Goal: Task Accomplishment & Management: Complete application form

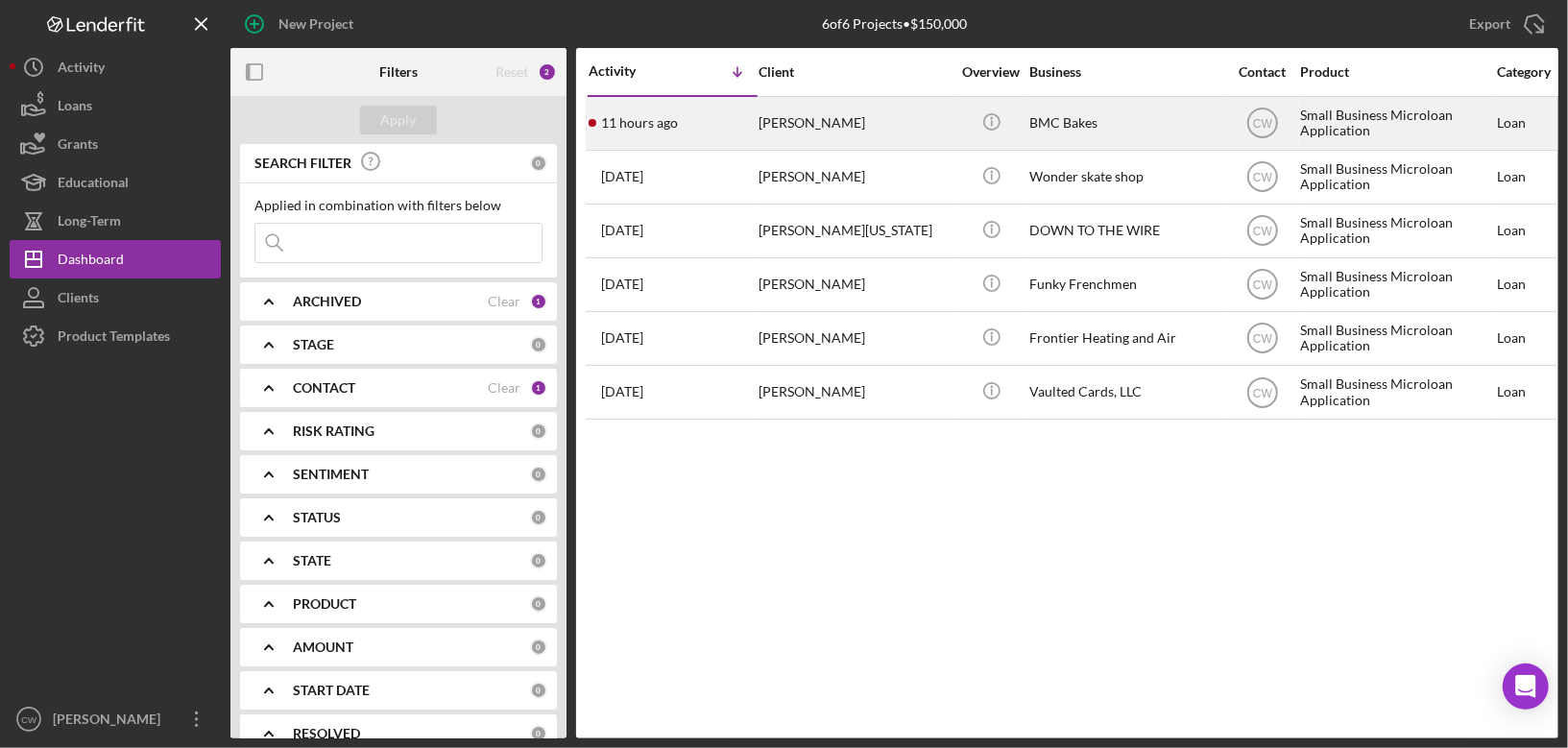
click at [849, 131] on div "[PERSON_NAME]" at bounding box center [854, 123] width 192 height 51
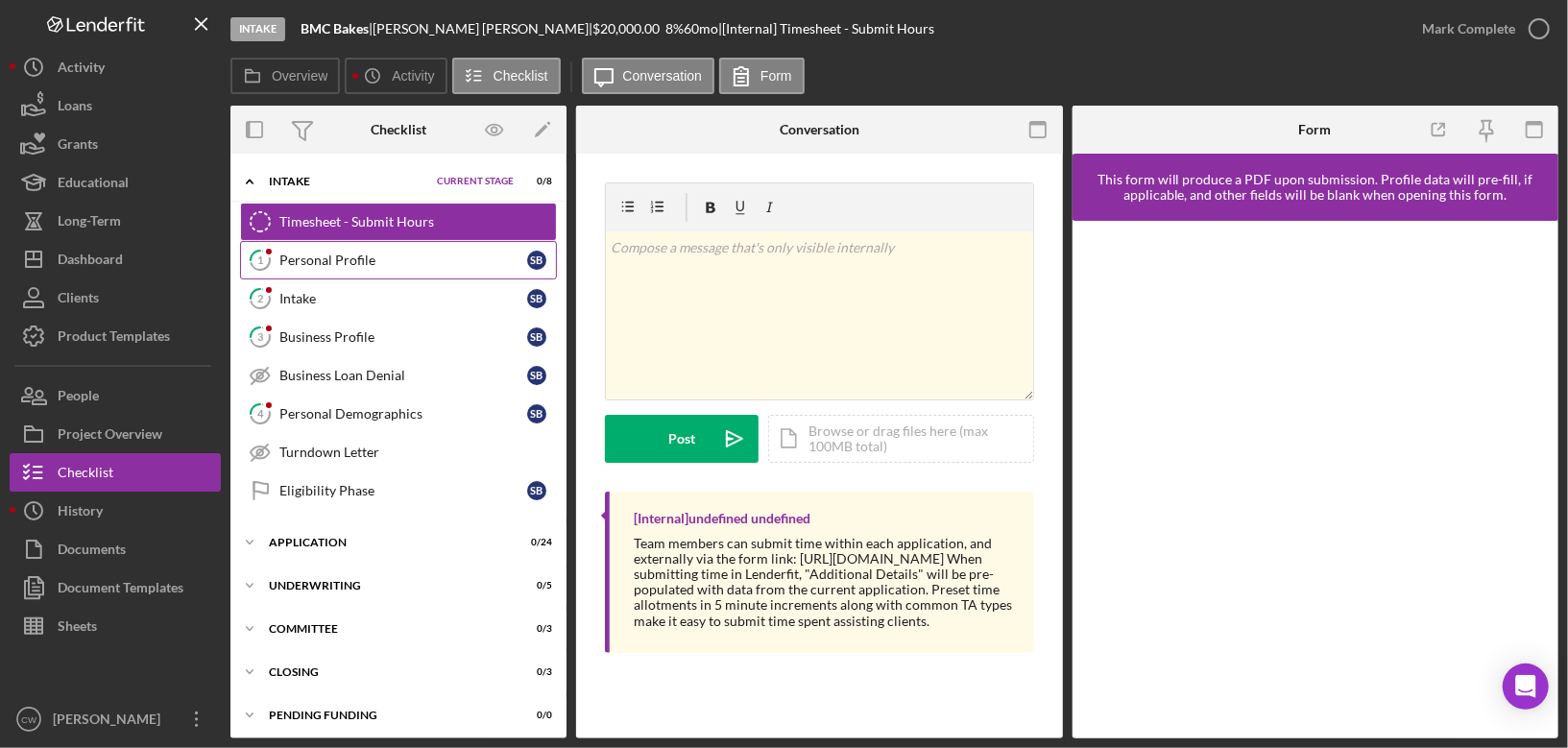
click at [380, 252] on div "Personal Profile" at bounding box center [403, 260] width 247 height 16
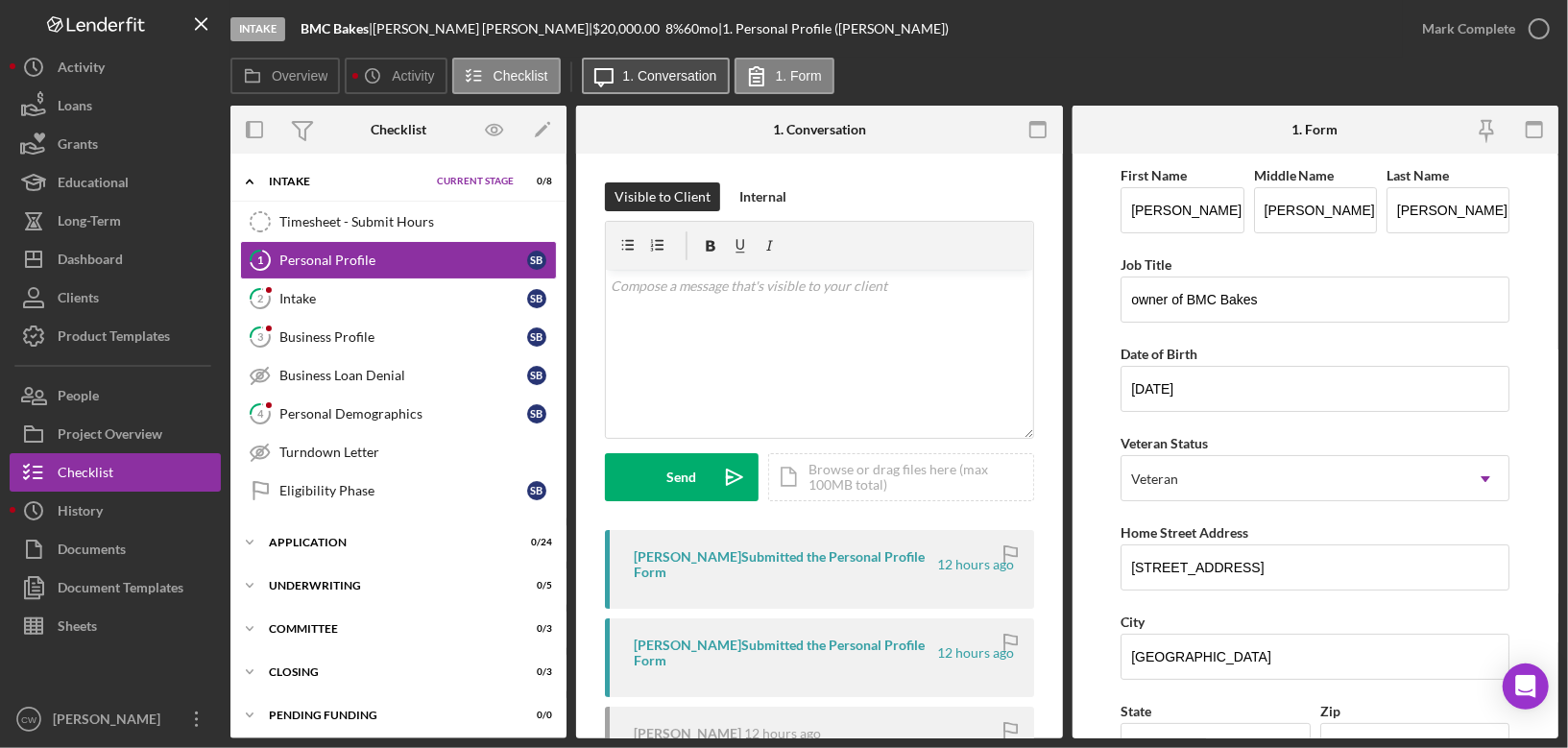
click at [630, 73] on label "1. Conversation" at bounding box center [669, 76] width 94 height 16
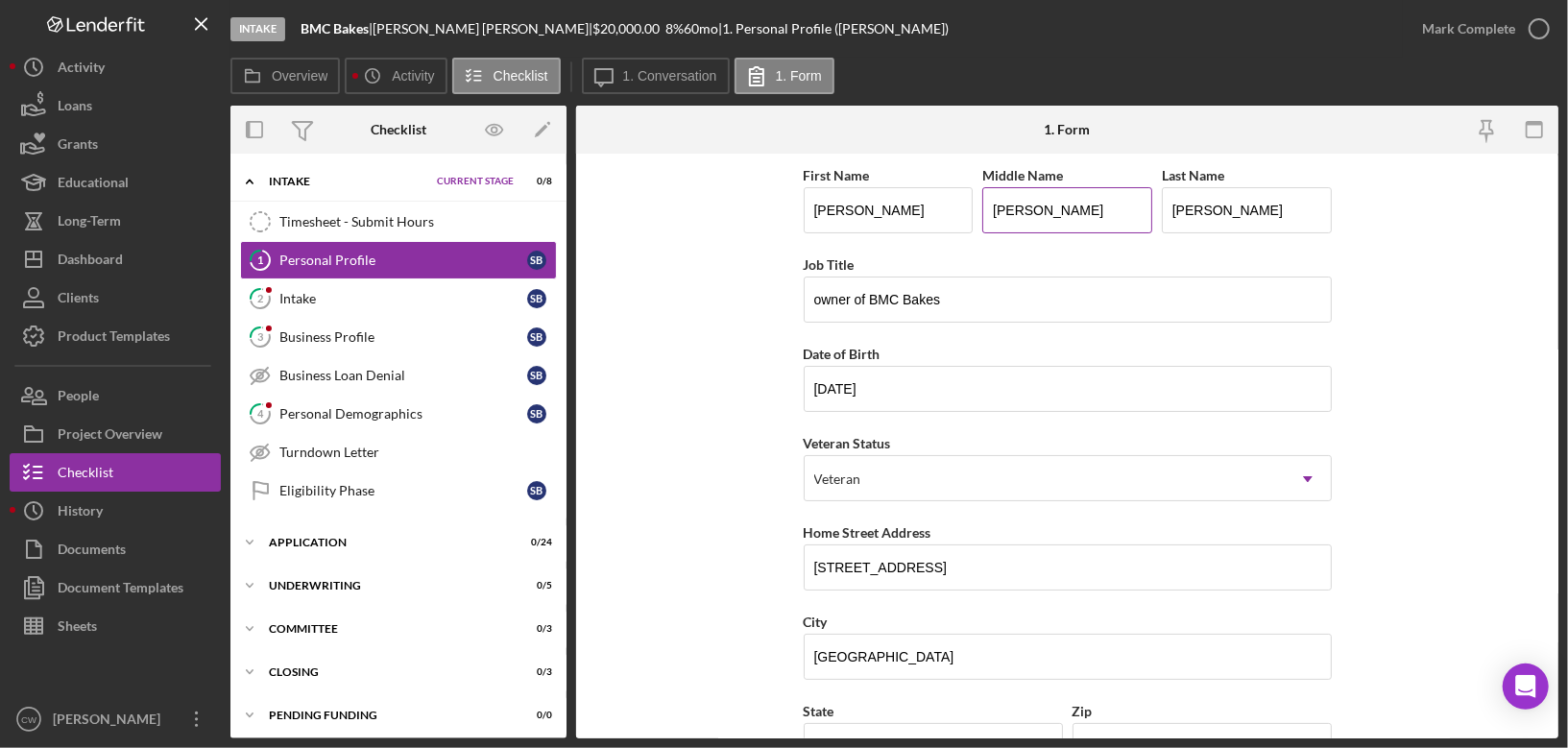
click at [997, 211] on input "[PERSON_NAME]" at bounding box center [1067, 210] width 170 height 46
type input "[PERSON_NAME]"
click at [739, 266] on form "First Name [PERSON_NAME] Middle Name [PERSON_NAME] Last Name [PERSON_NAME] Job …" at bounding box center [1067, 445] width 983 height 584
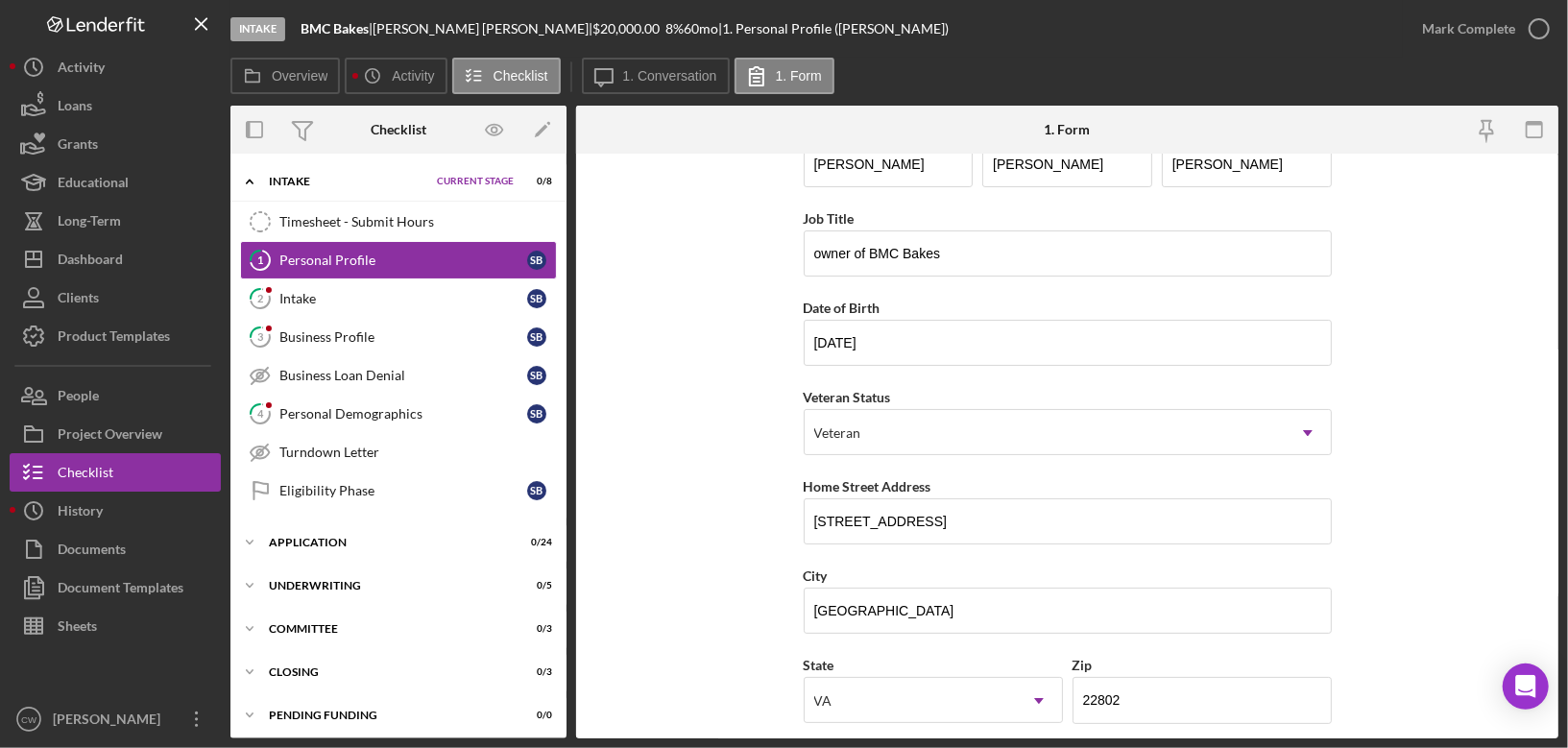
scroll to position [54, 0]
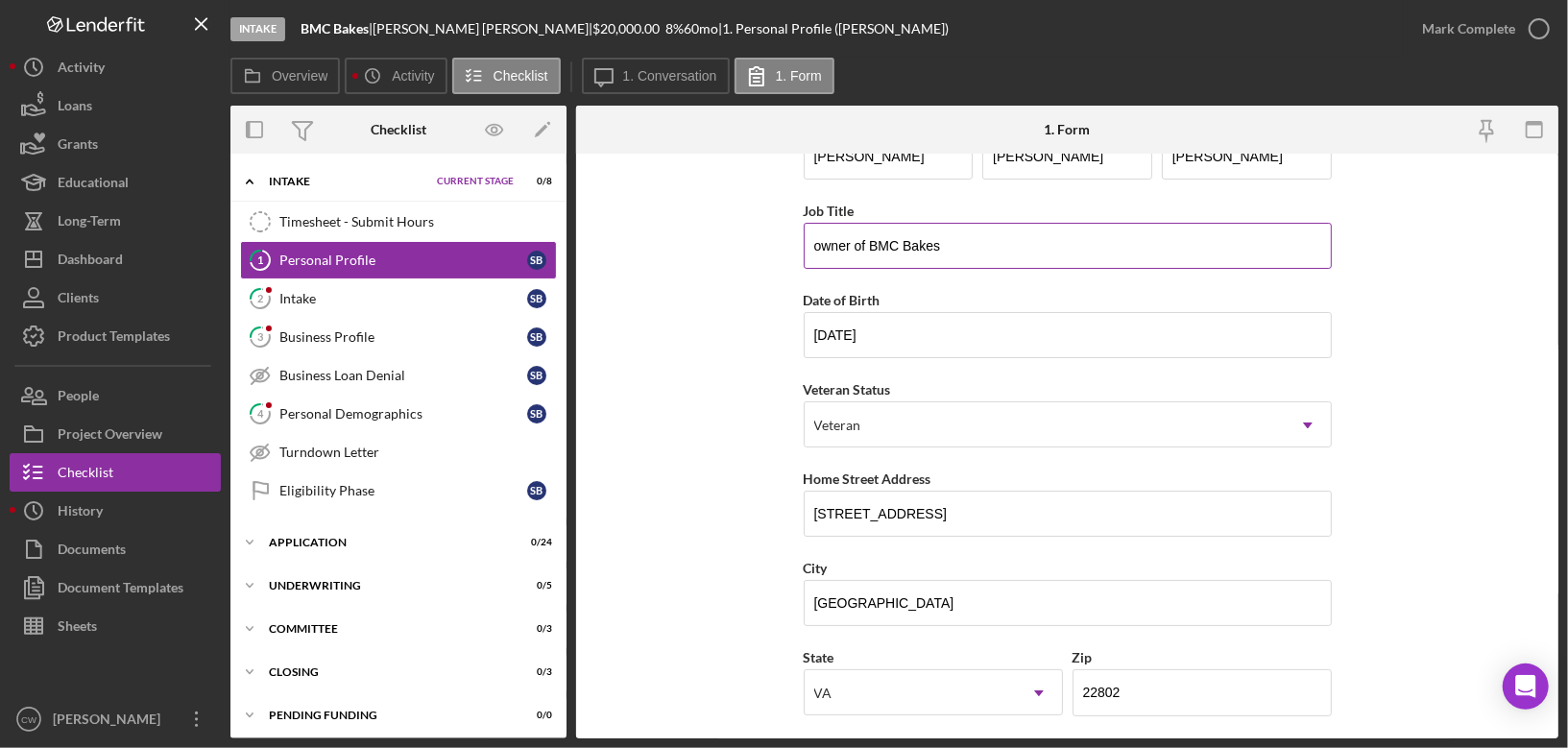
click at [819, 243] on input "owner of BMC Bakes" at bounding box center [1068, 245] width 528 height 46
type input "Owner of BMC Bakes"
click at [763, 338] on form "First Name [PERSON_NAME] Middle Name [PERSON_NAME] Last Name [PERSON_NAME] Job …" at bounding box center [1067, 445] width 983 height 584
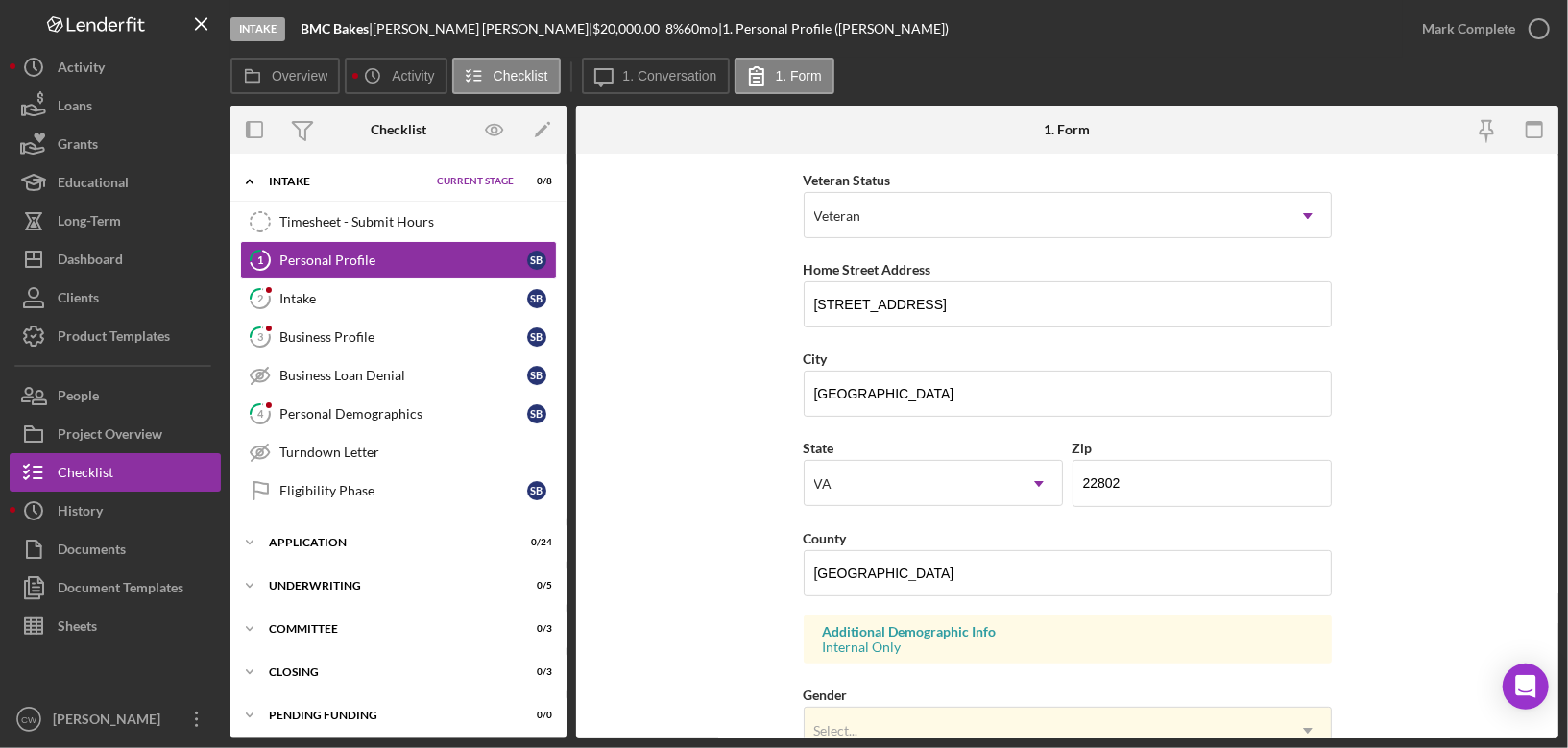
scroll to position [264, 0]
click at [846, 308] on input "[STREET_ADDRESS]" at bounding box center [1068, 304] width 528 height 46
click at [843, 298] on input "[STREET_ADDRESS]" at bounding box center [1068, 304] width 528 height 46
click at [883, 297] on input "[STREET_ADDRESS]" at bounding box center [1068, 304] width 528 height 46
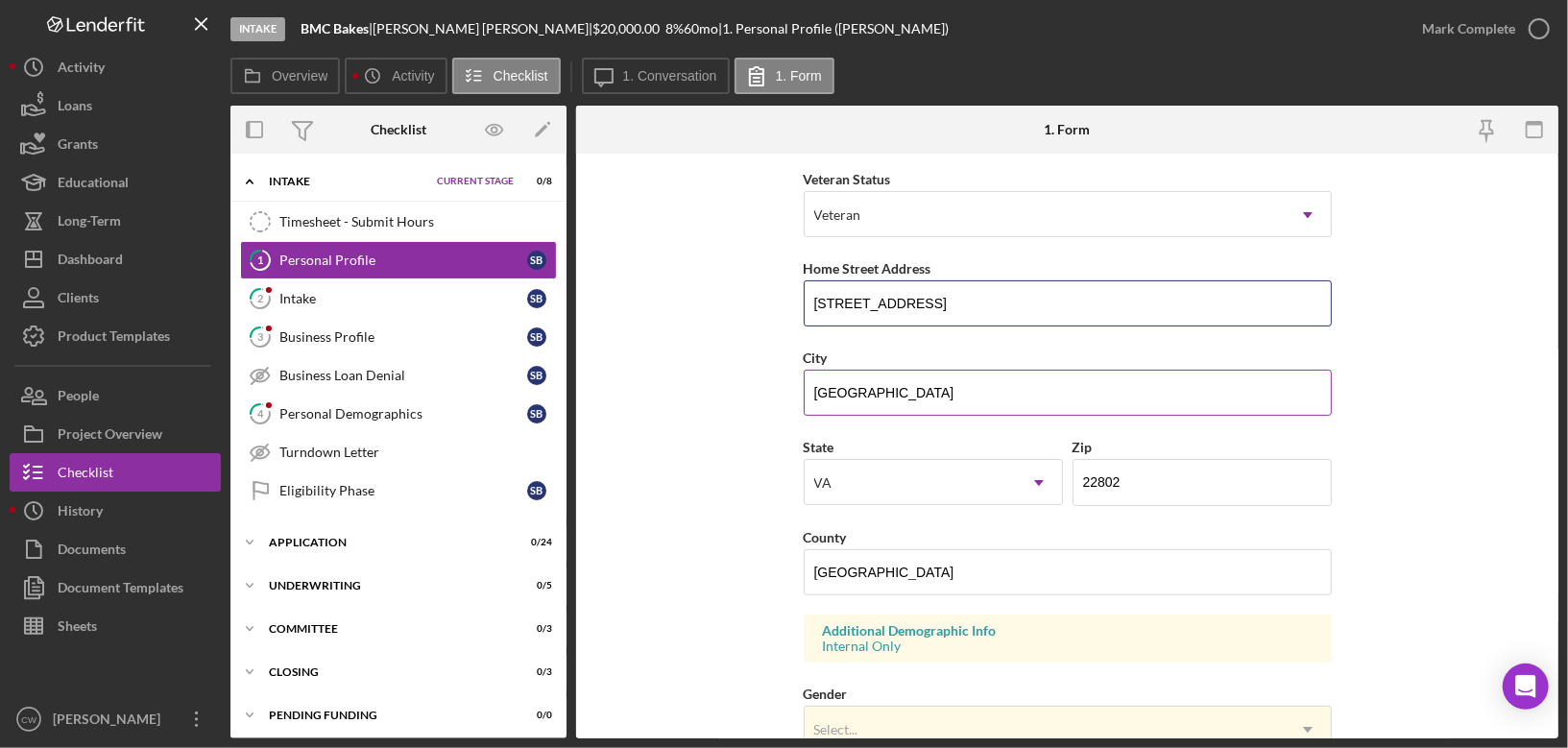
type input "[STREET_ADDRESS]"
click at [815, 390] on input "[GEOGRAPHIC_DATA]" at bounding box center [1068, 392] width 528 height 46
type input "Harrisonburg"
click at [648, 479] on form "First Name [PERSON_NAME] Middle Name [PERSON_NAME] Last Name [PERSON_NAME] Job …" at bounding box center [1067, 445] width 983 height 584
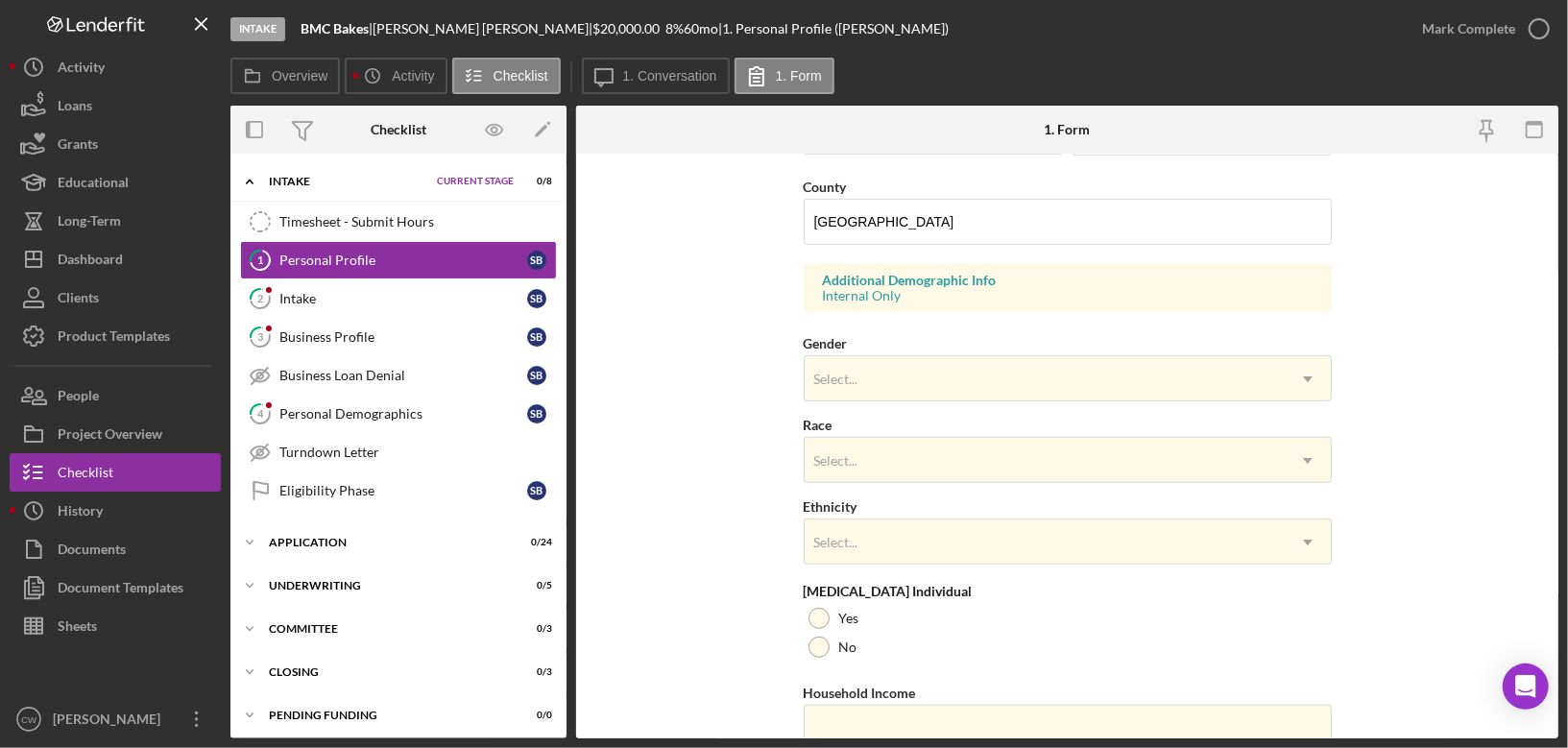
scroll to position [616, 0]
click at [834, 389] on div "Select..." at bounding box center [1045, 377] width 480 height 44
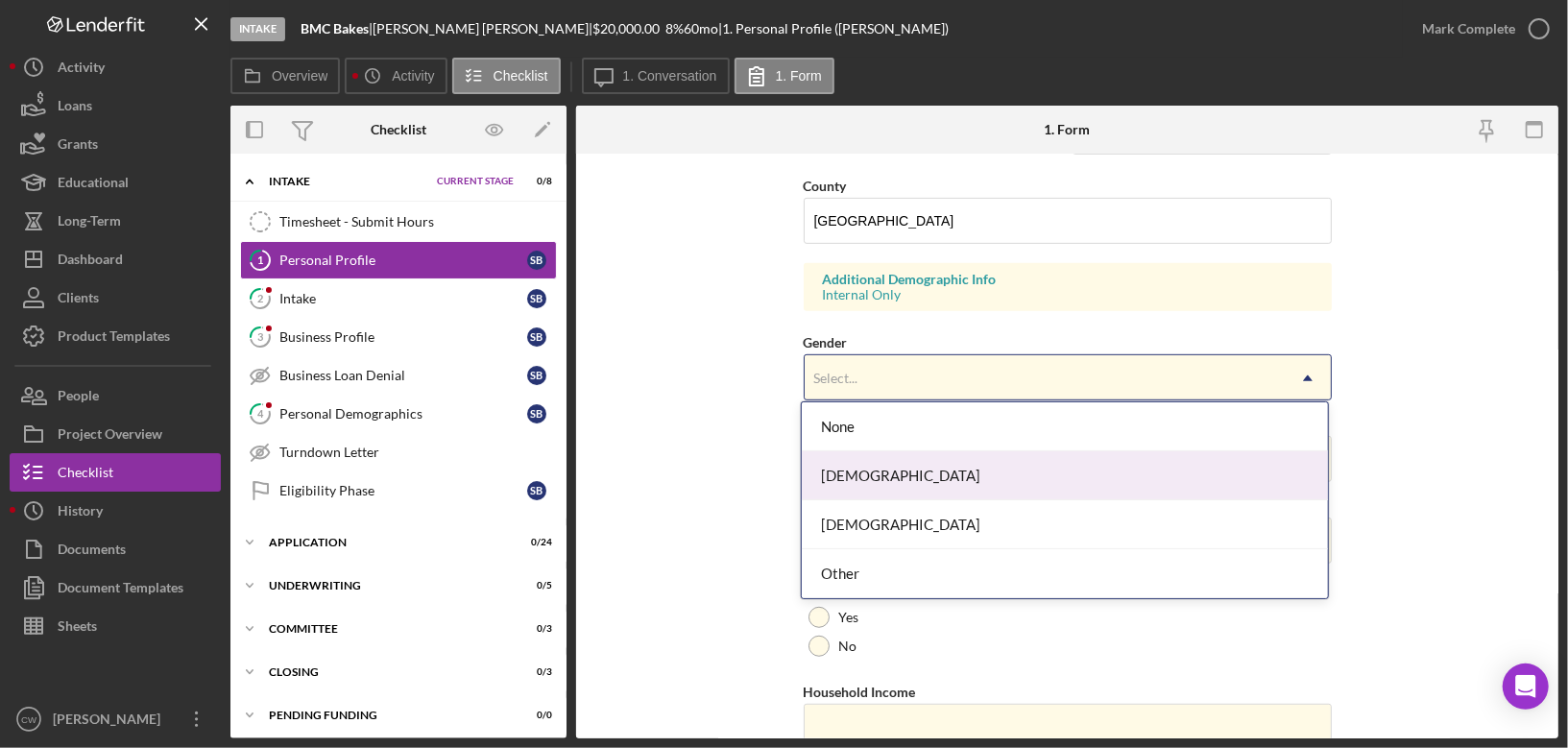
click at [837, 478] on div "[DEMOGRAPHIC_DATA]" at bounding box center [1065, 476] width 526 height 49
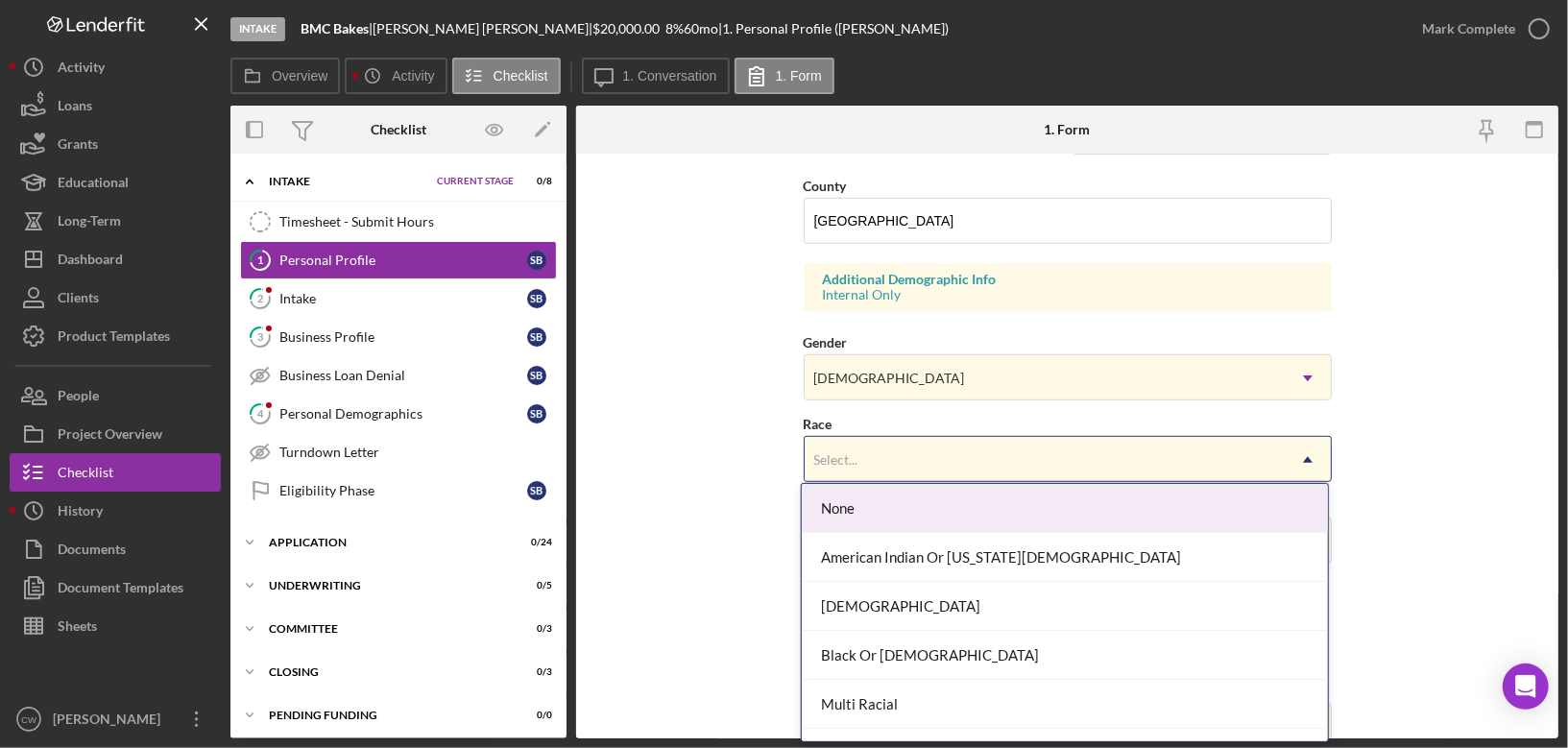
click at [866, 467] on div "Select..." at bounding box center [1045, 459] width 480 height 44
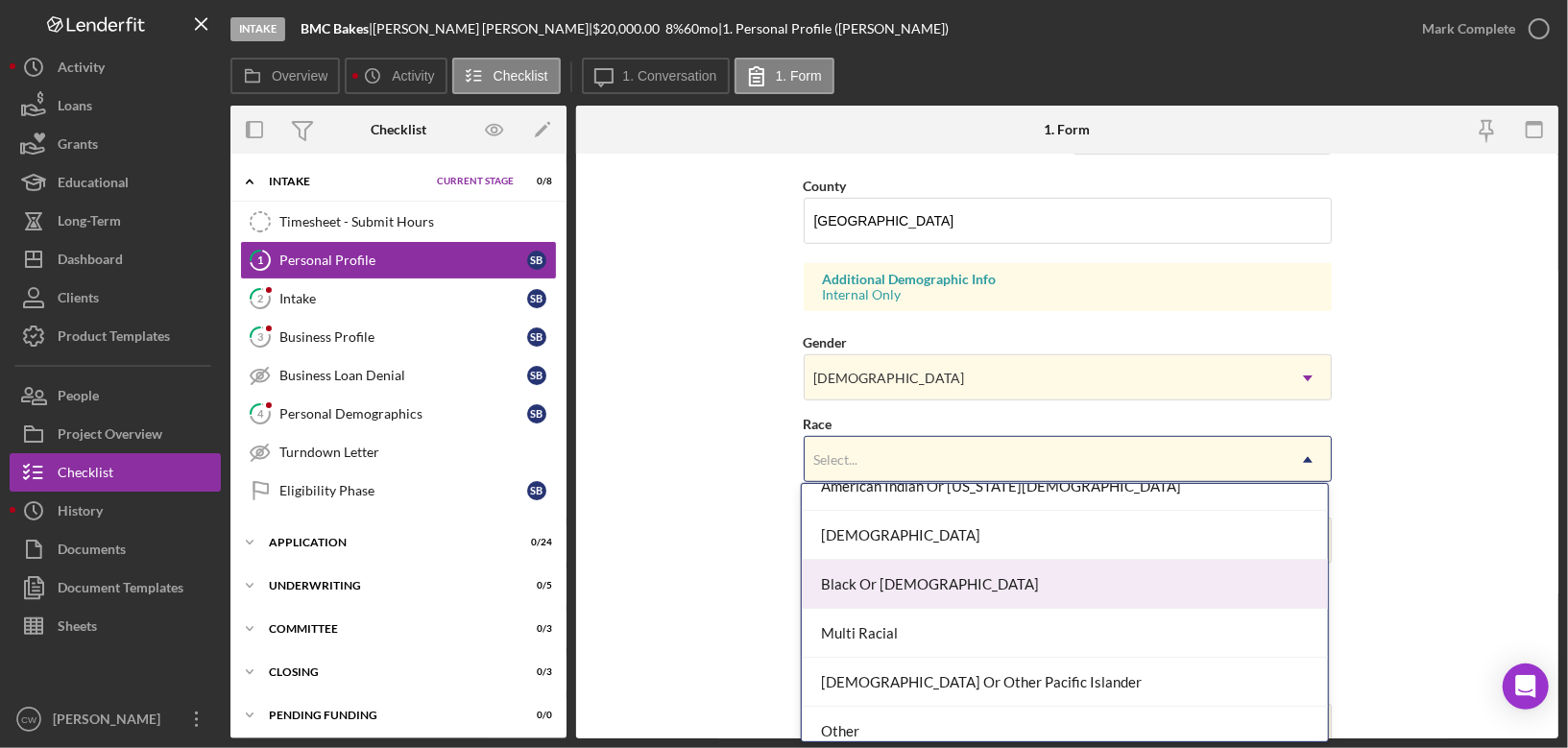
scroll to position [131, 0]
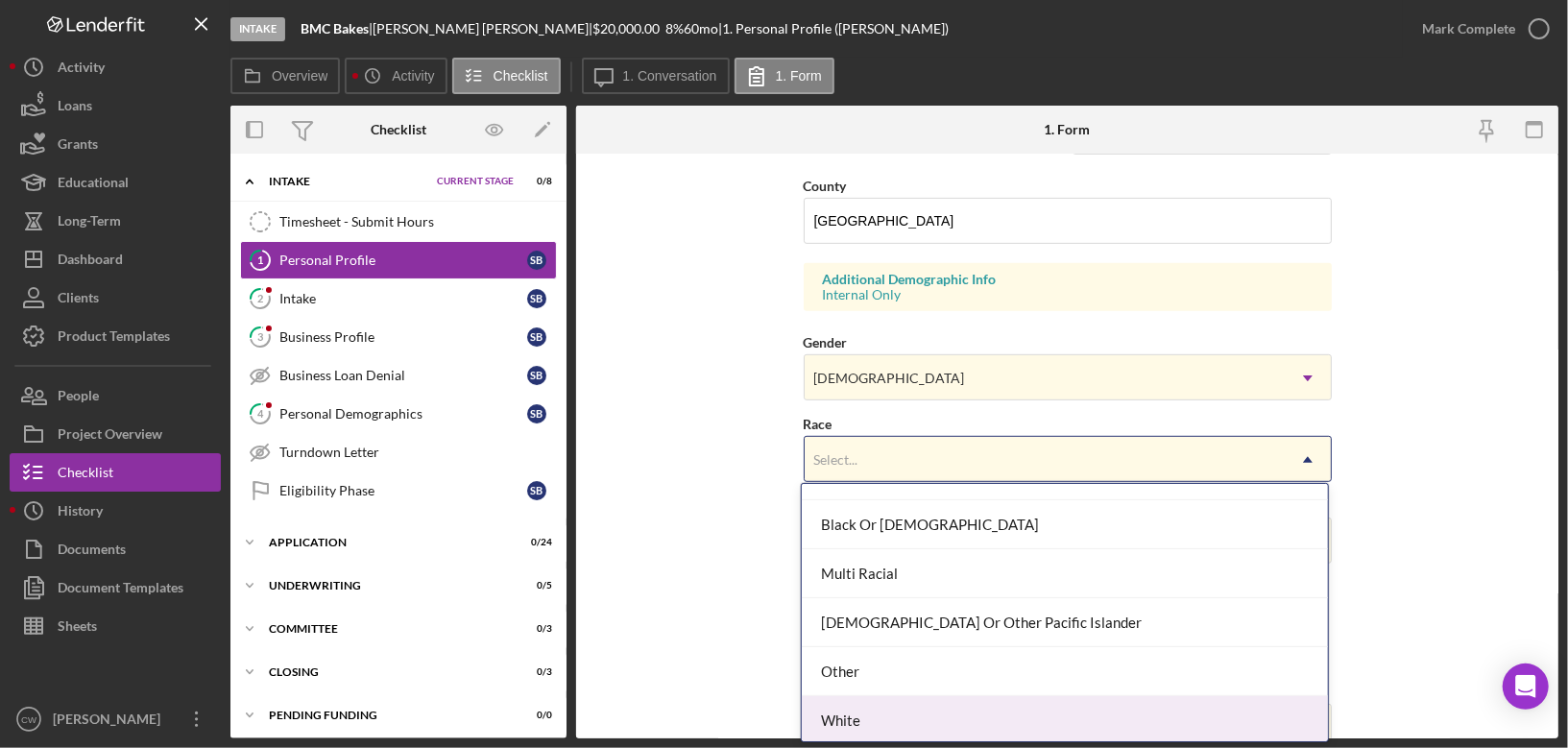
click at [854, 712] on div "White" at bounding box center [1065, 720] width 526 height 49
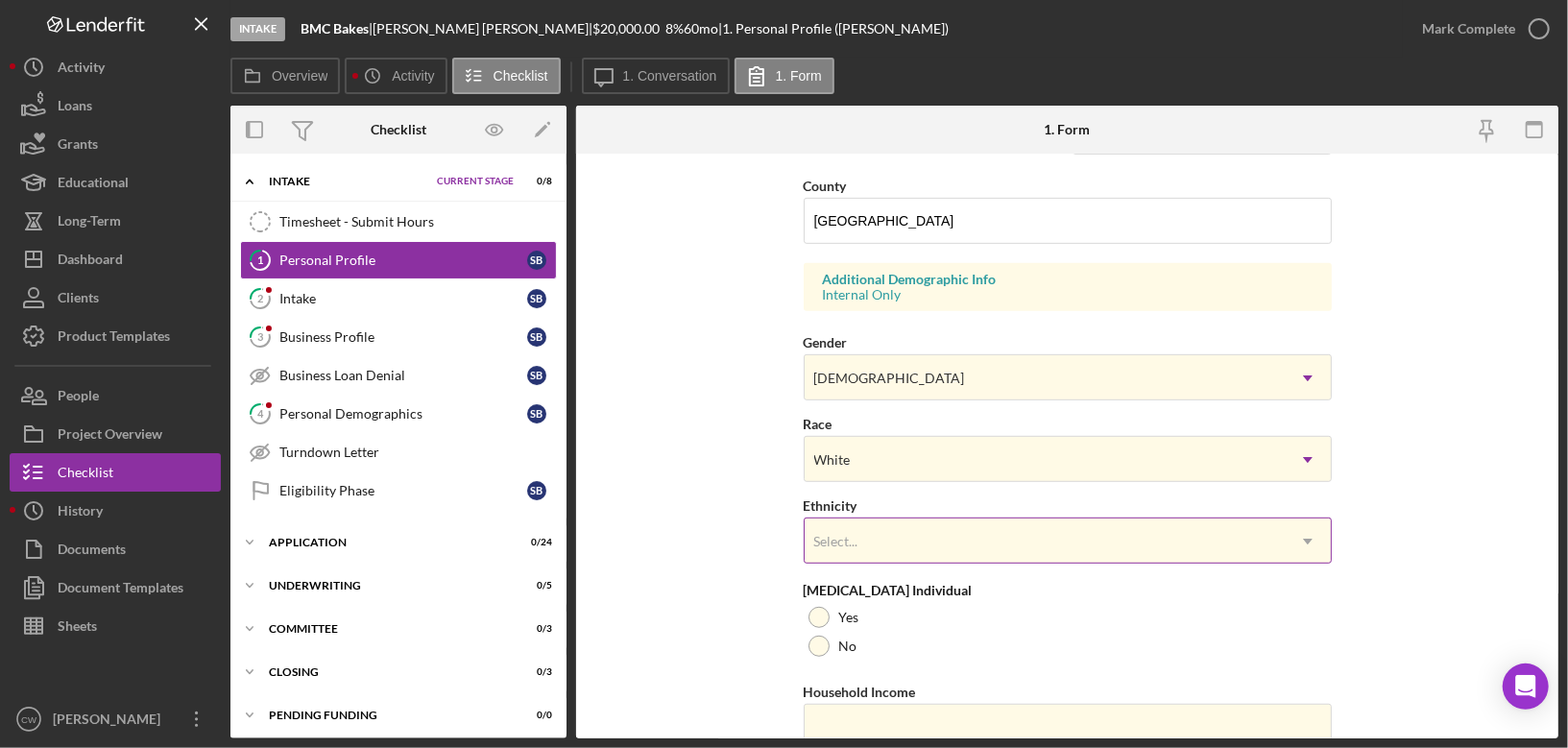
click at [870, 535] on div "Select..." at bounding box center [1045, 541] width 480 height 44
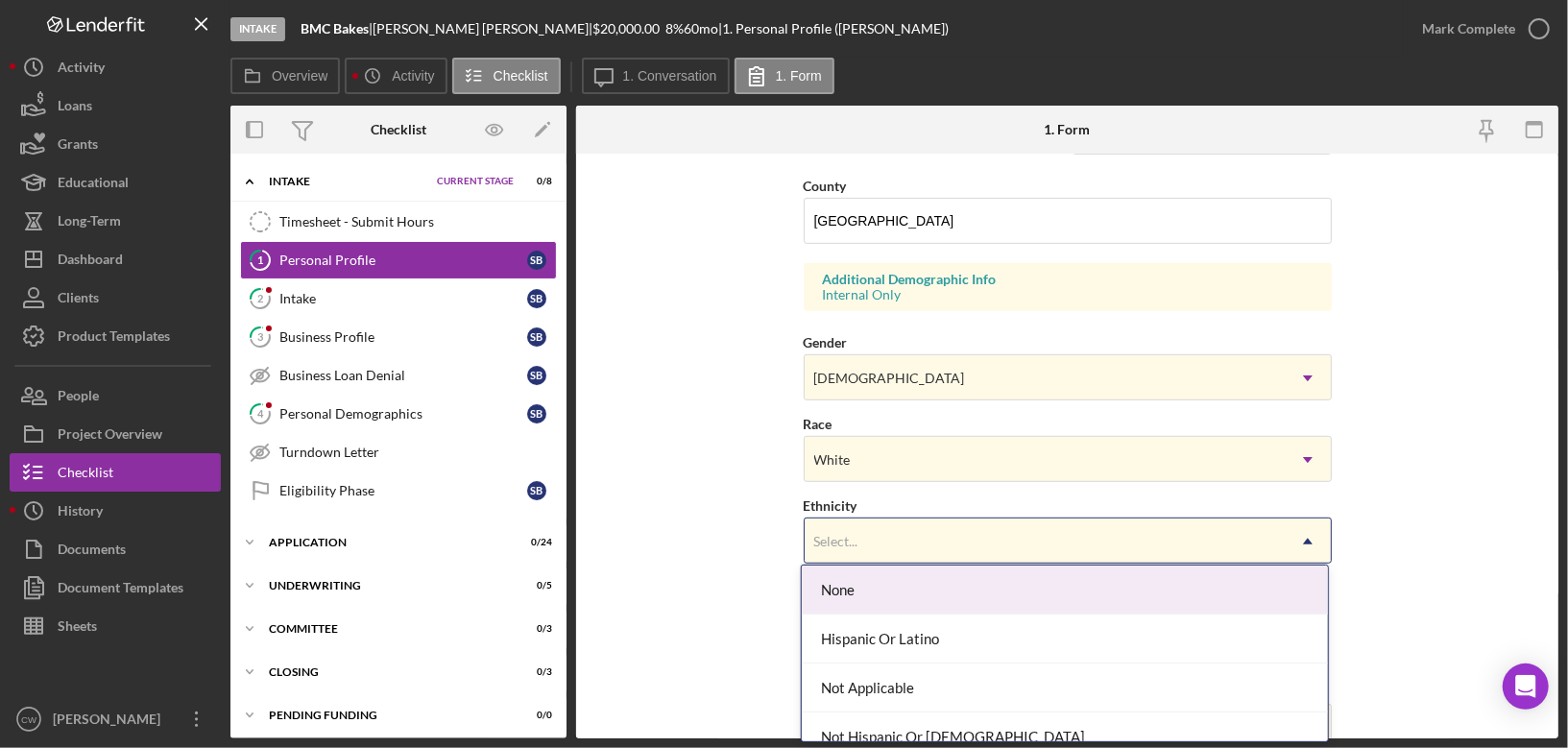
click at [844, 588] on div "None" at bounding box center [1065, 590] width 526 height 49
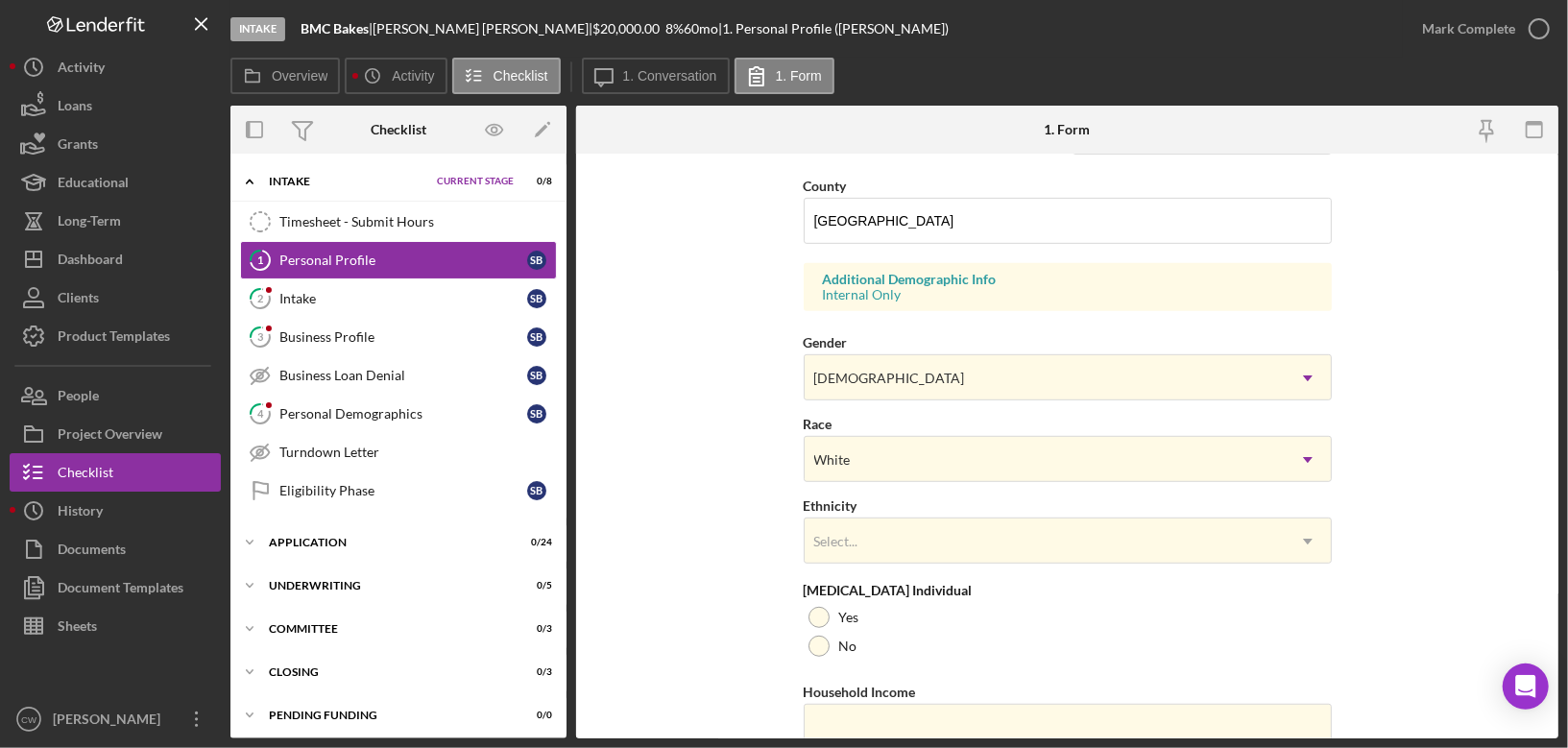
scroll to position [690, 0]
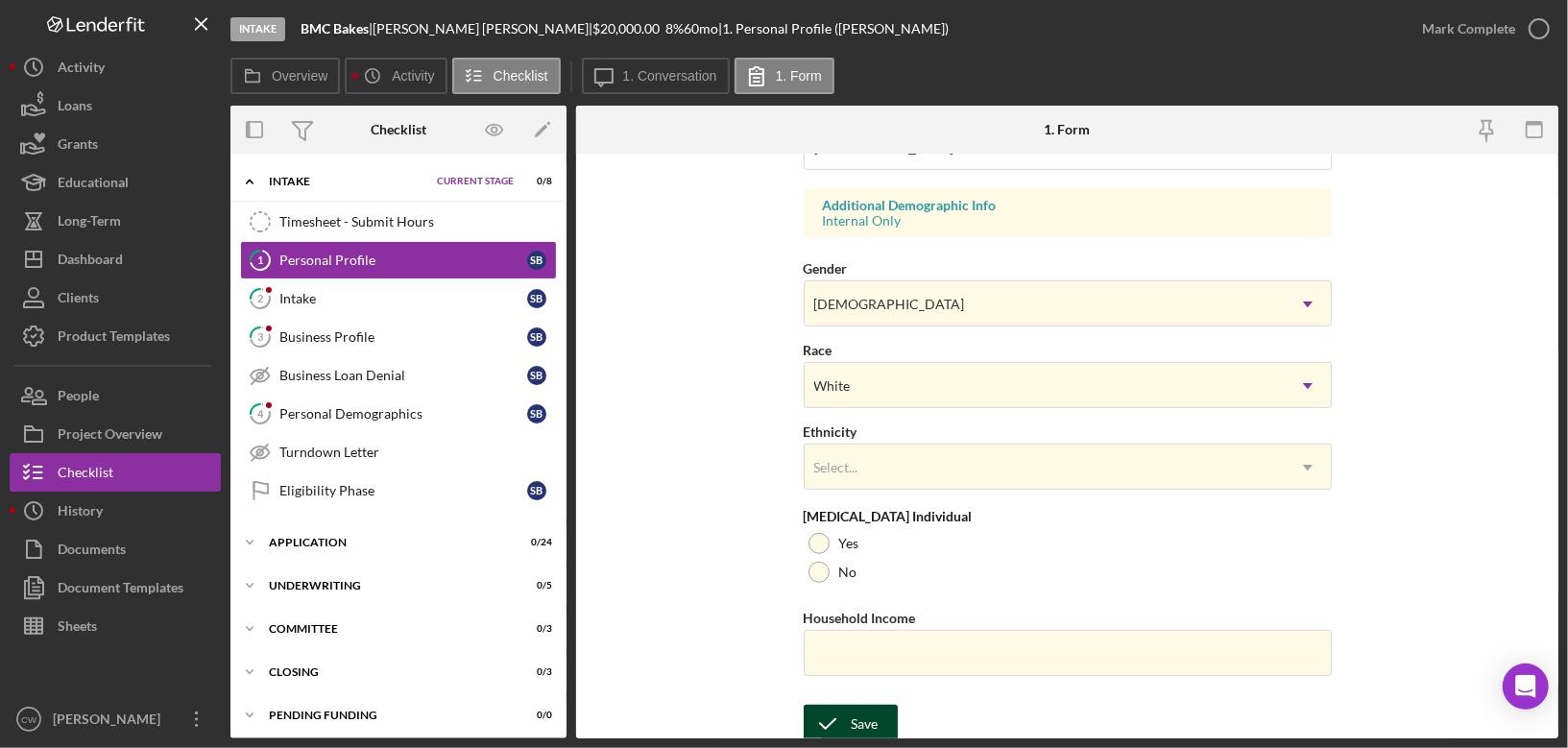
click at [832, 719] on polyline "submit" at bounding box center [828, 724] width 16 height 10
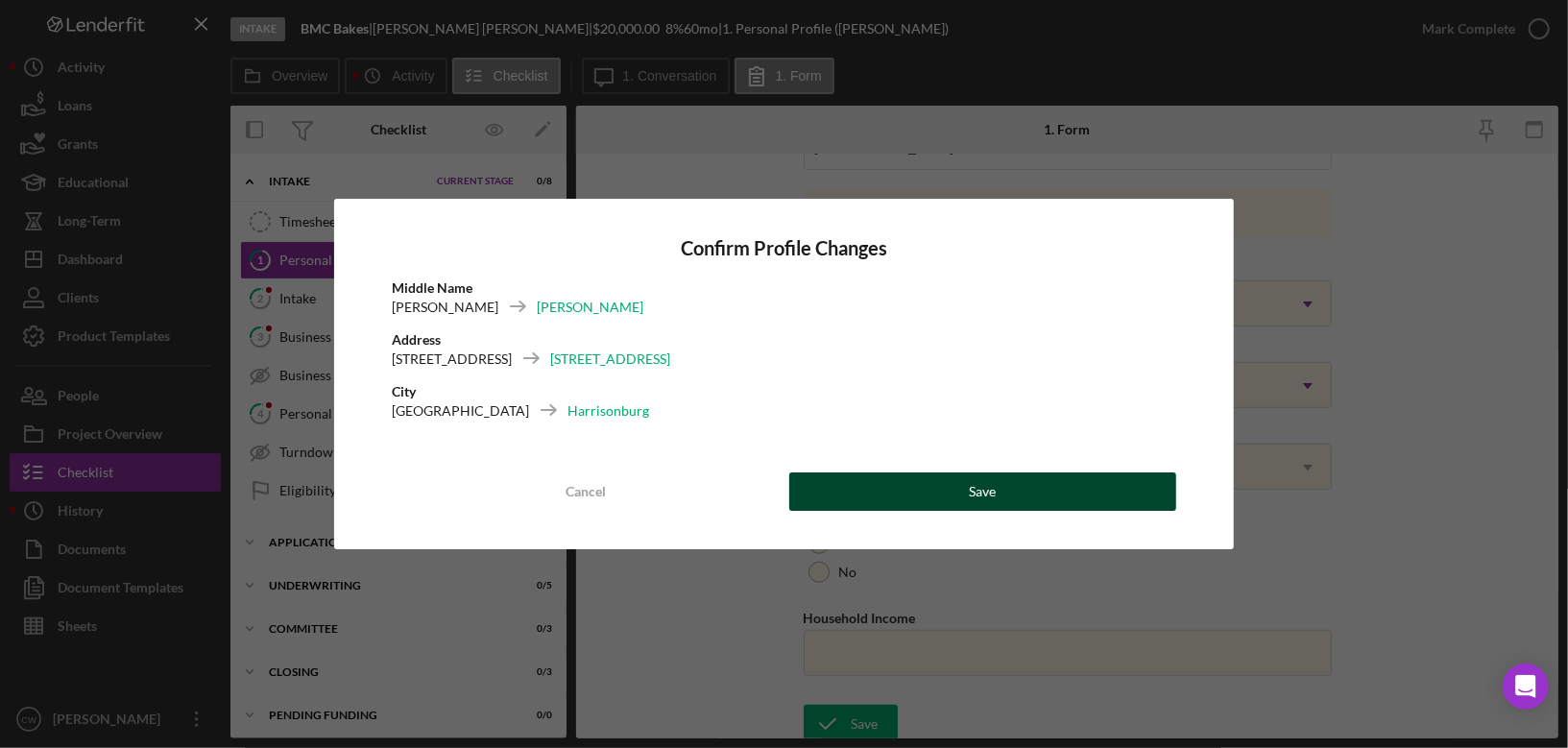
click at [983, 483] on div "Save" at bounding box center [982, 491] width 27 height 38
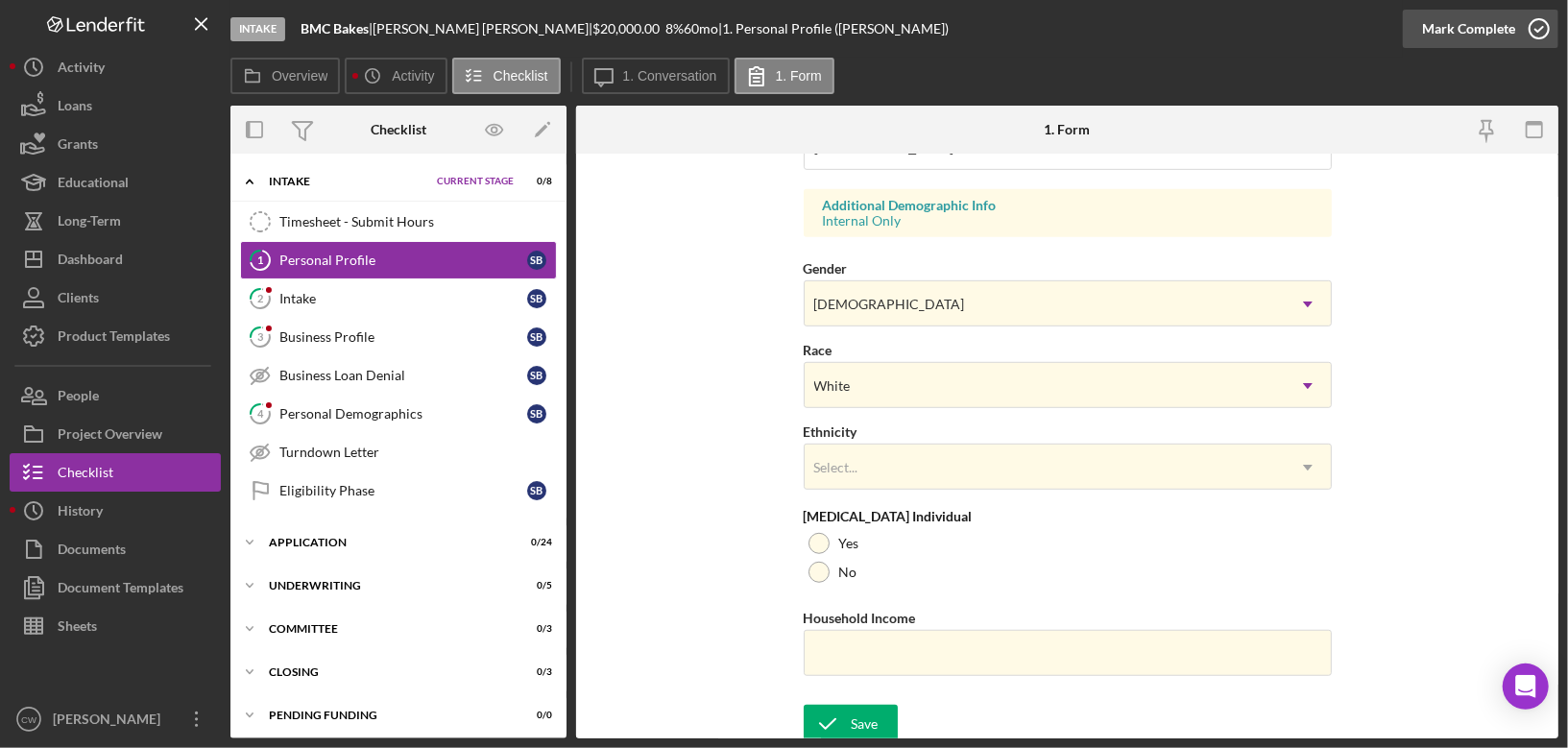
click at [1543, 31] on icon "button" at bounding box center [1539, 29] width 48 height 48
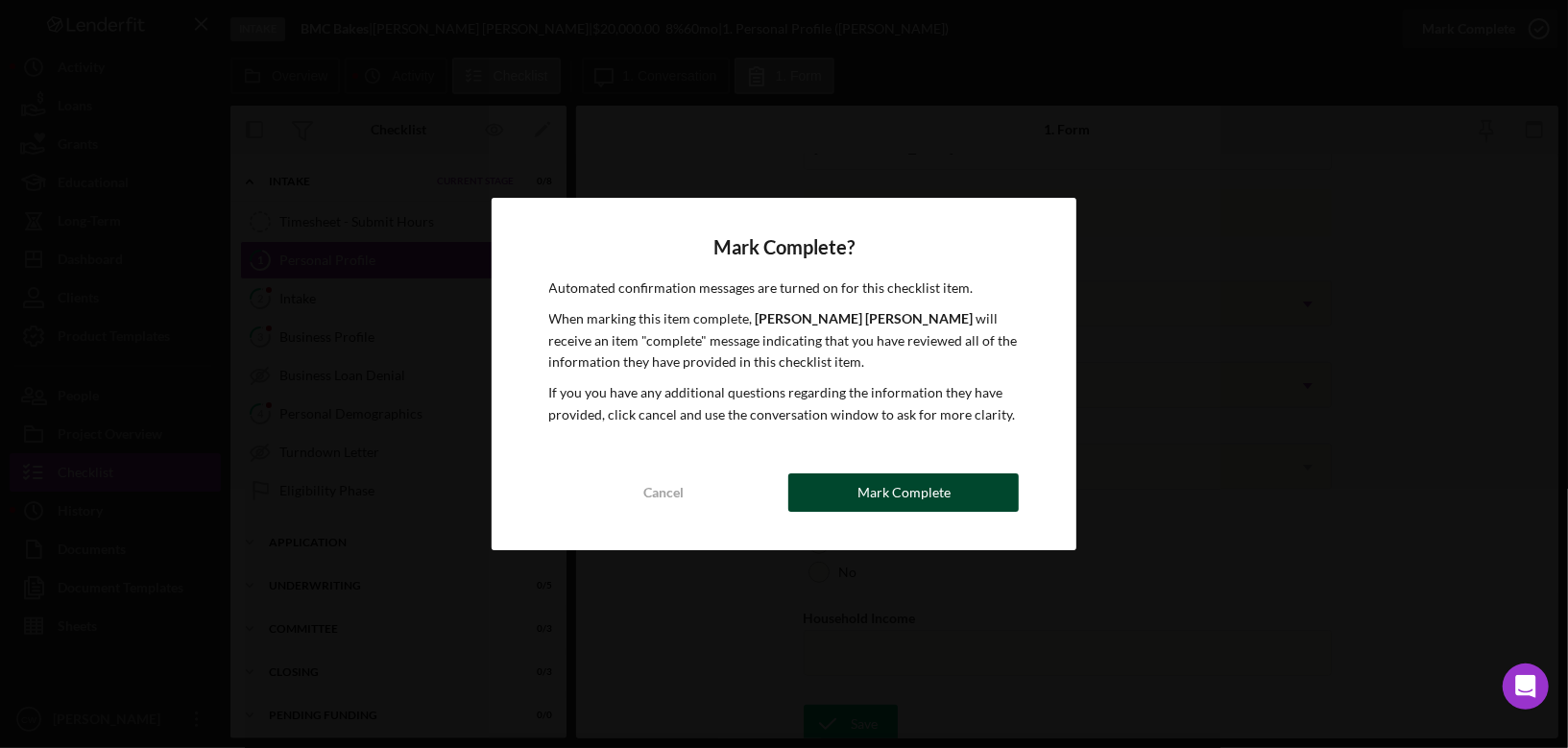
click at [904, 506] on div "Mark Complete" at bounding box center [904, 492] width 94 height 38
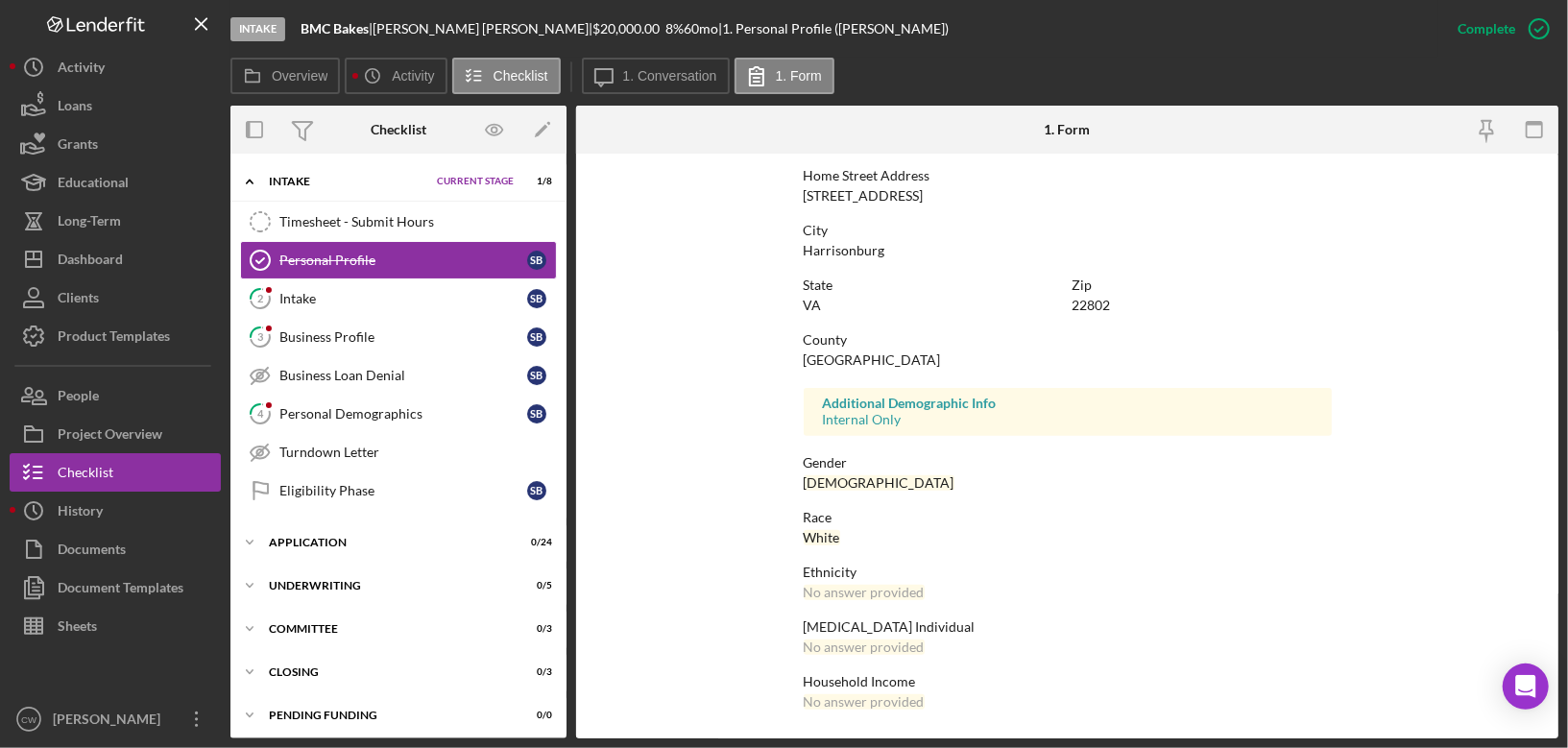
scroll to position [311, 0]
click at [308, 306] on link "2 Intake S B" at bounding box center [399, 299] width 317 height 38
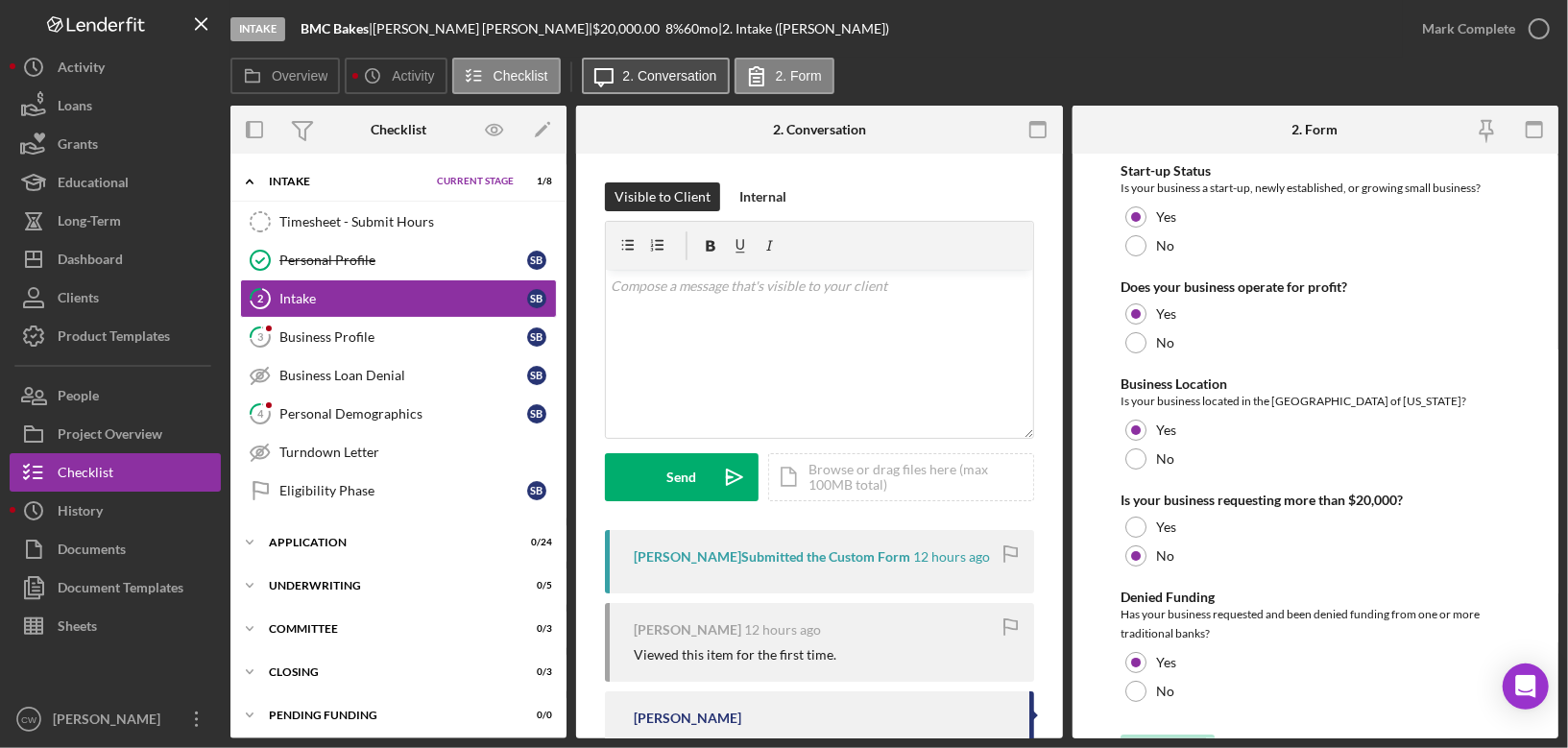
click at [696, 67] on button "Icon/Message 2. Conversation" at bounding box center [655, 75] width 148 height 36
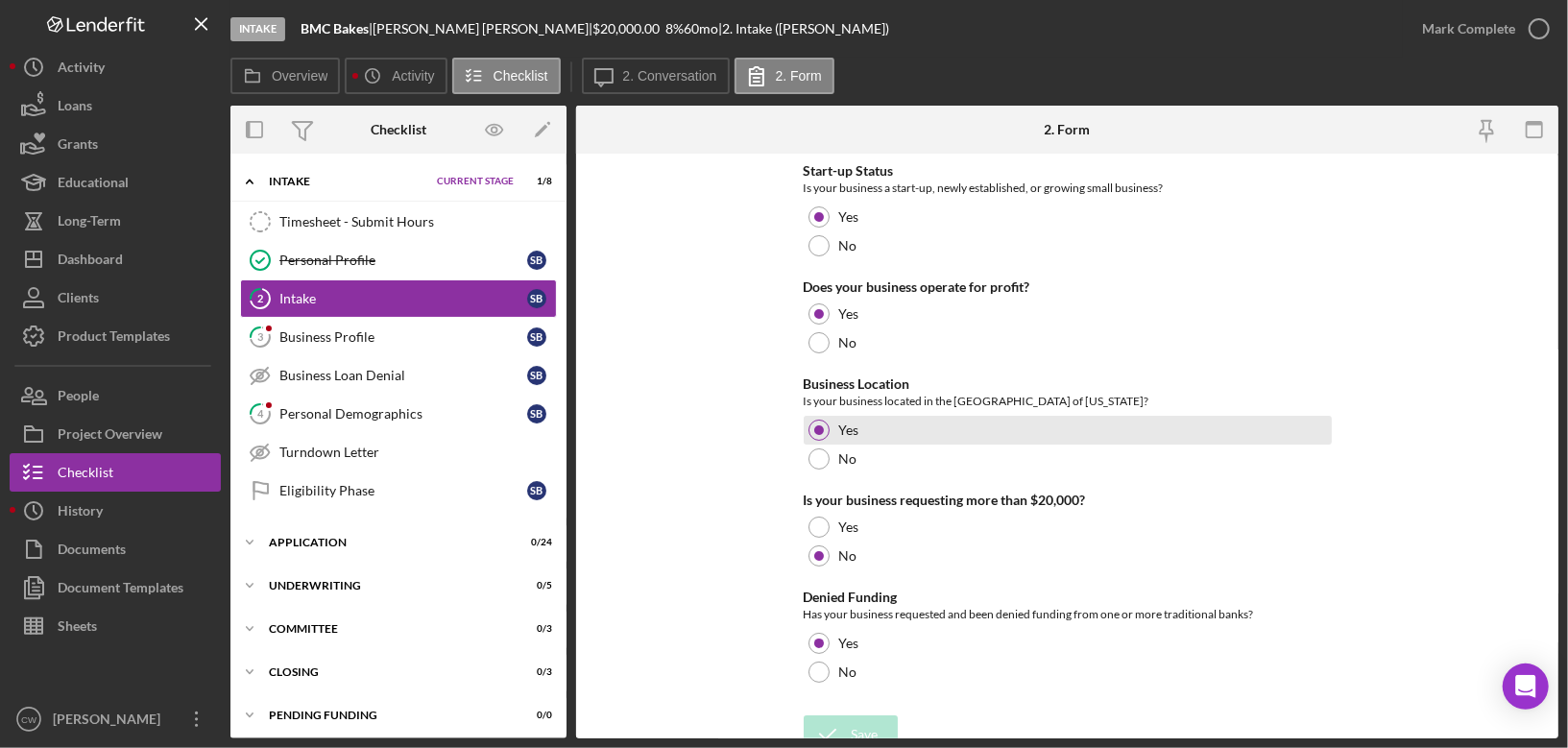
scroll to position [19, 0]
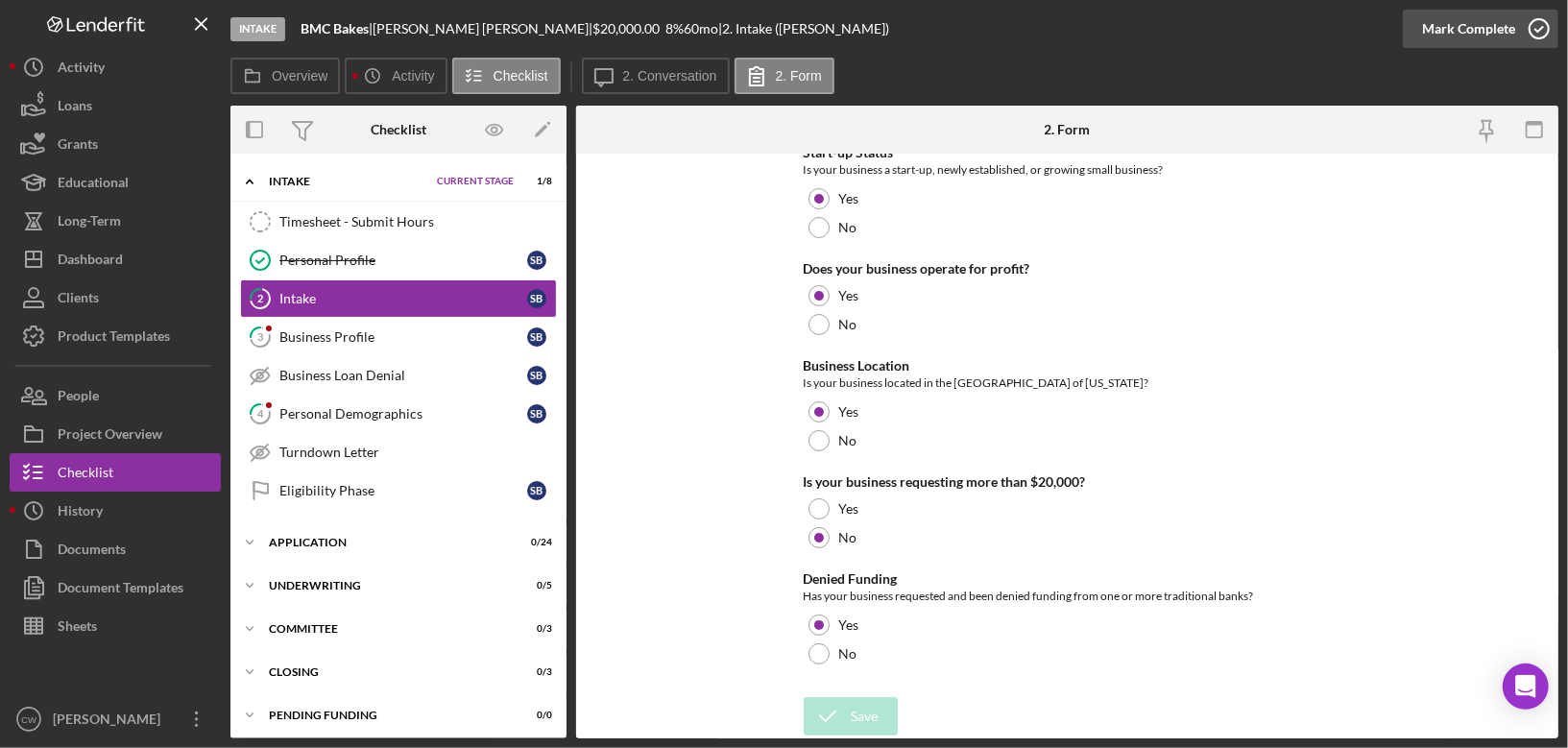
click at [1546, 34] on icon "button" at bounding box center [1539, 29] width 48 height 48
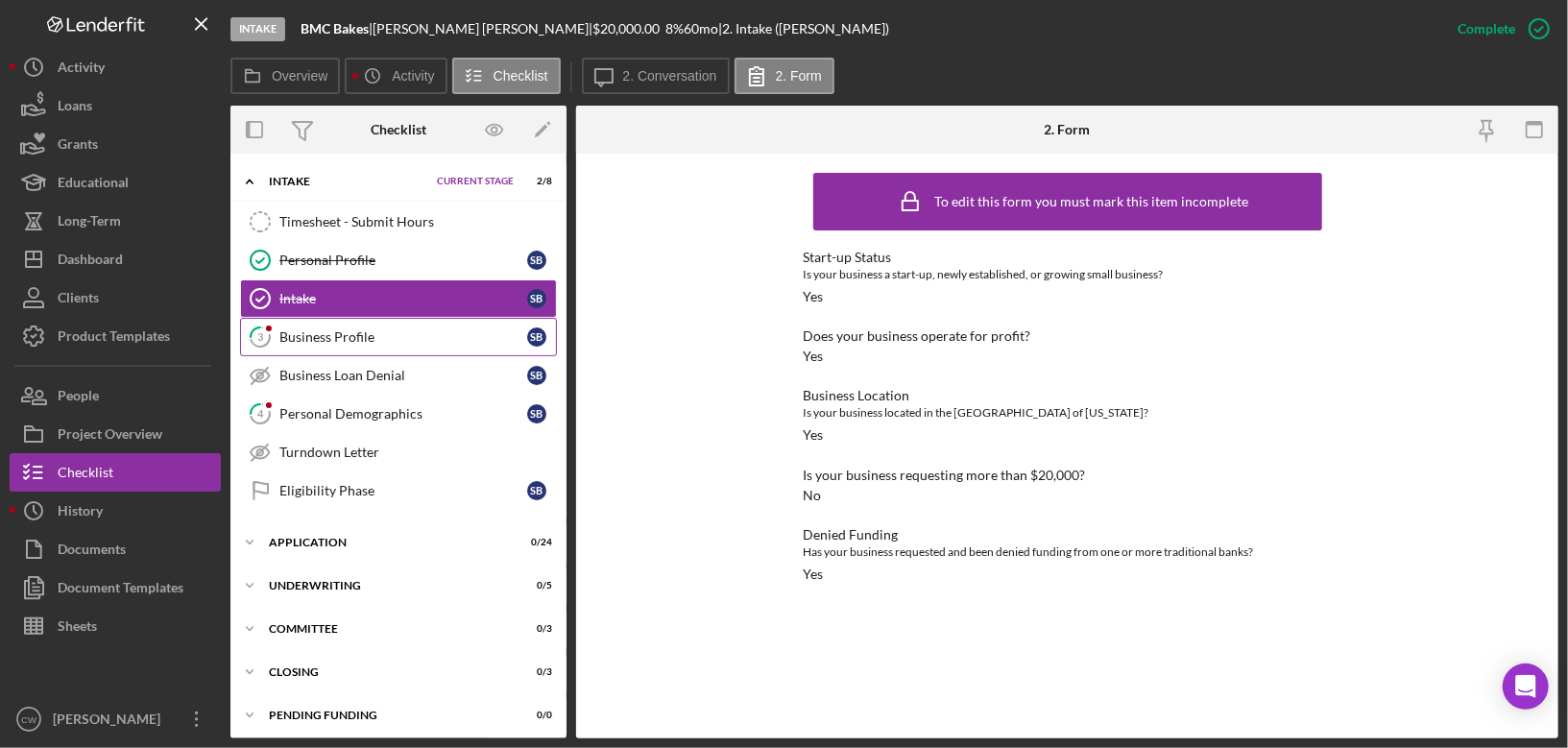
click at [373, 345] on link "3 Business Profile S B" at bounding box center [399, 337] width 317 height 38
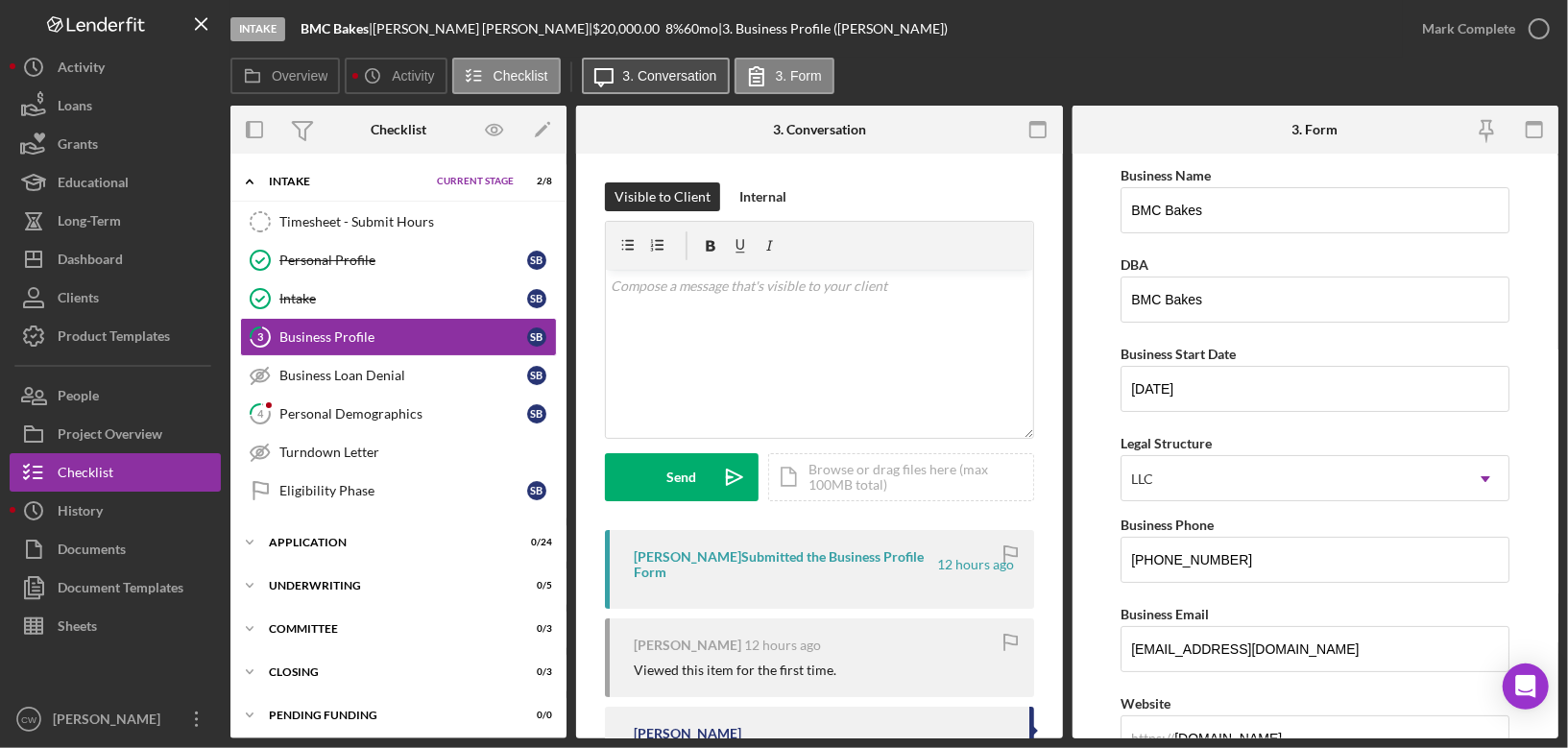
click at [633, 87] on button "Icon/Message 3. Conversation" at bounding box center [655, 75] width 148 height 36
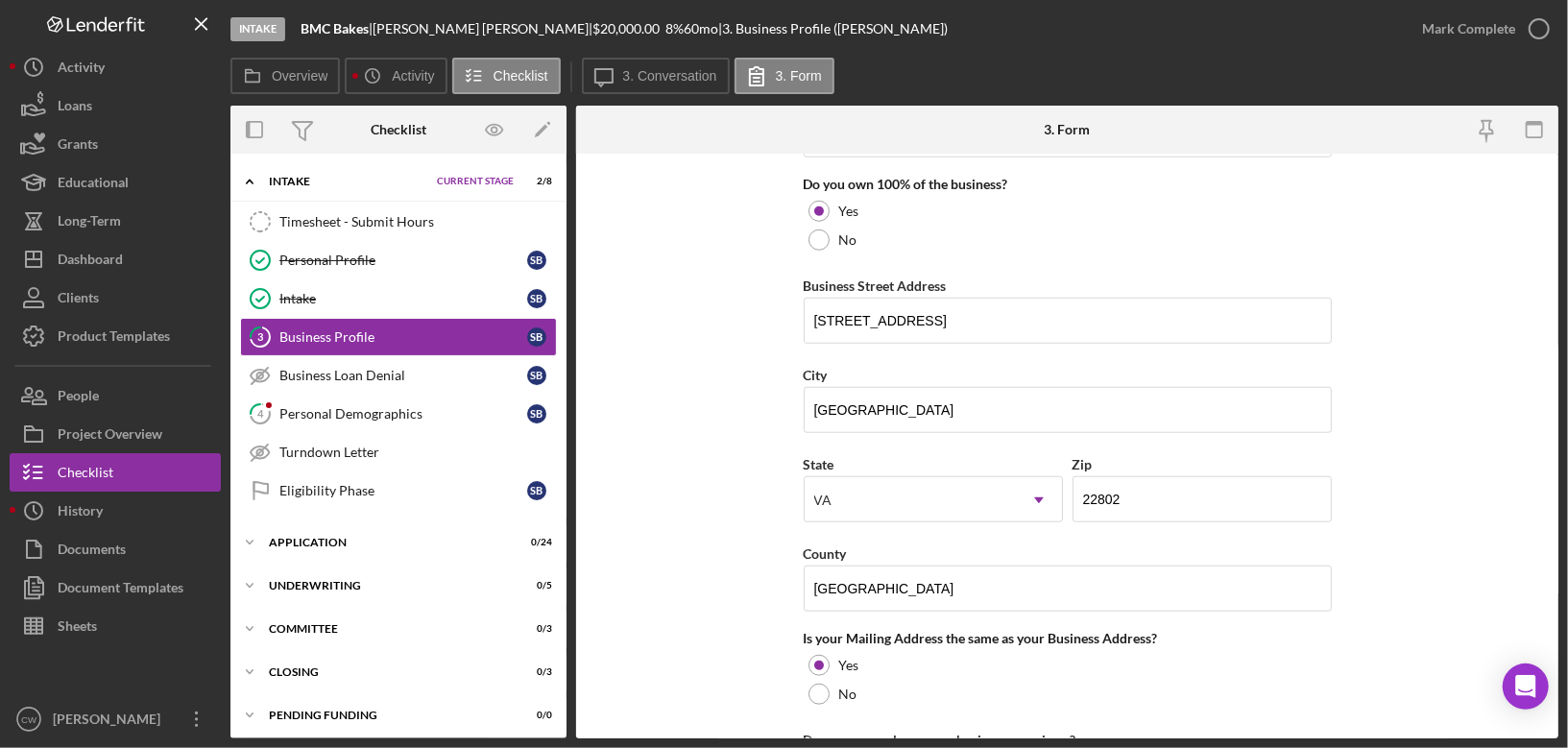
scroll to position [1031, 0]
click at [815, 399] on input "[GEOGRAPHIC_DATA]" at bounding box center [1068, 408] width 528 height 46
type input "Harrisonburg"
drag, startPoint x: 812, startPoint y: 308, endPoint x: 943, endPoint y: 308, distance: 131.0
click at [943, 308] on input "[STREET_ADDRESS]" at bounding box center [1068, 318] width 528 height 46
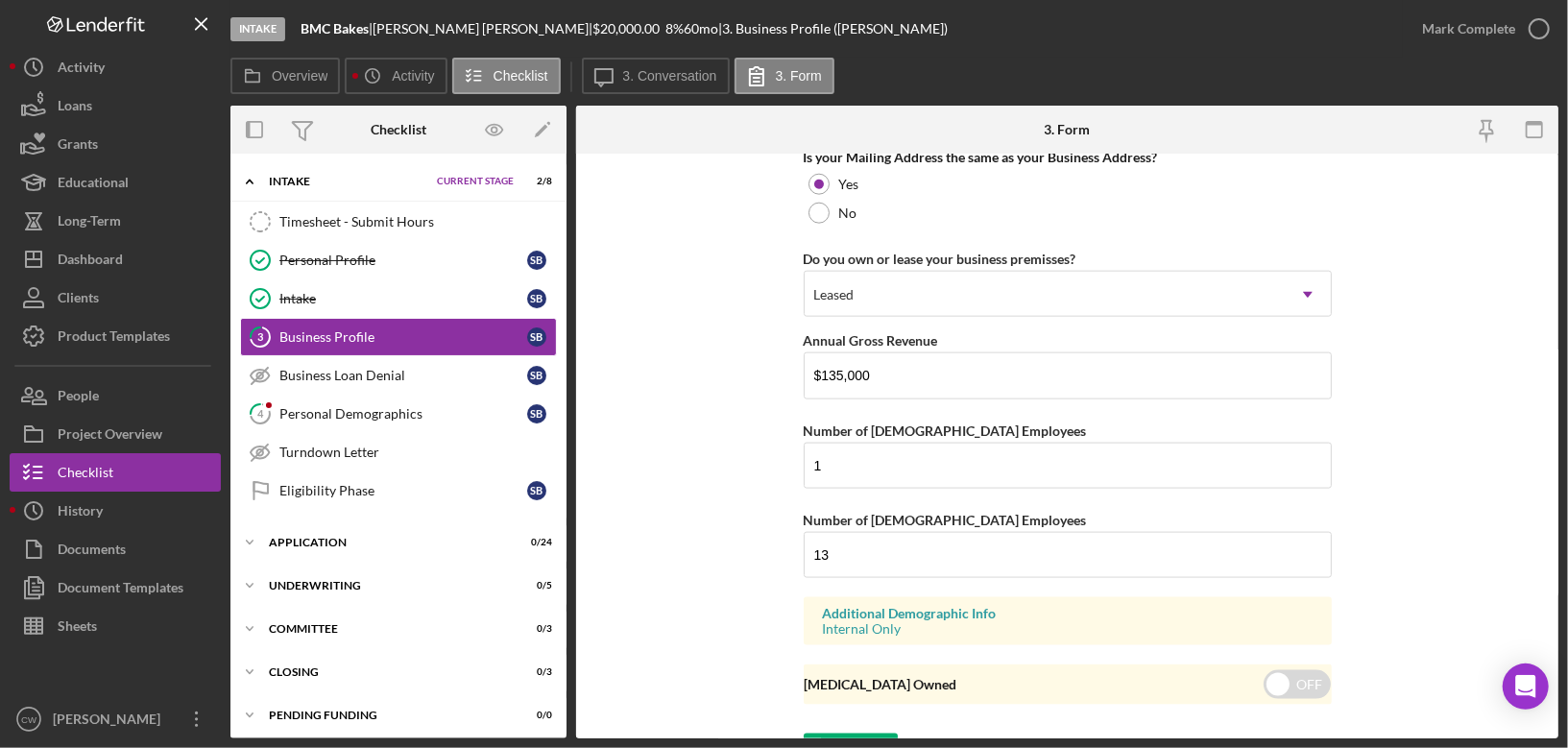
scroll to position [1531, 0]
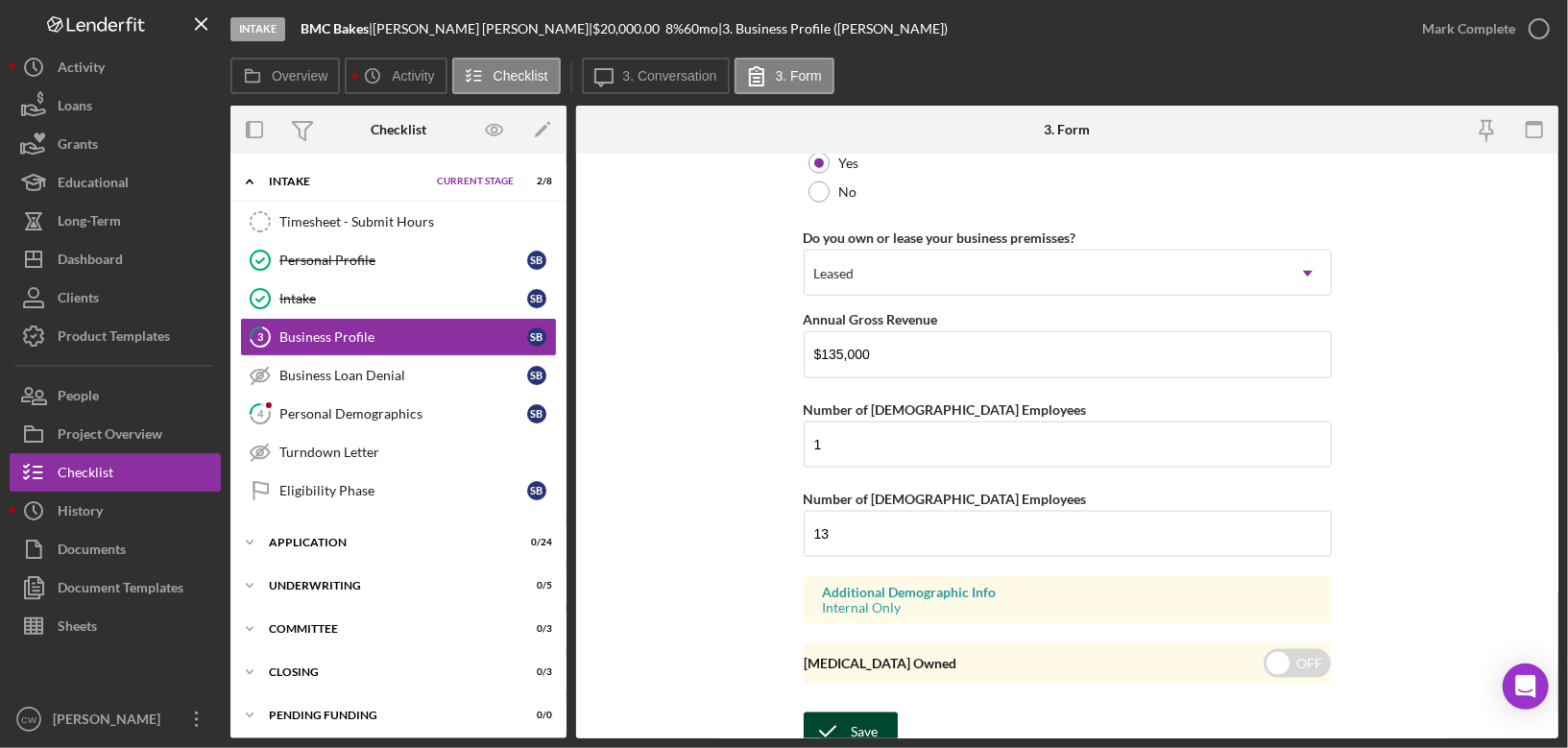
click at [837, 713] on icon "submit" at bounding box center [828, 731] width 48 height 48
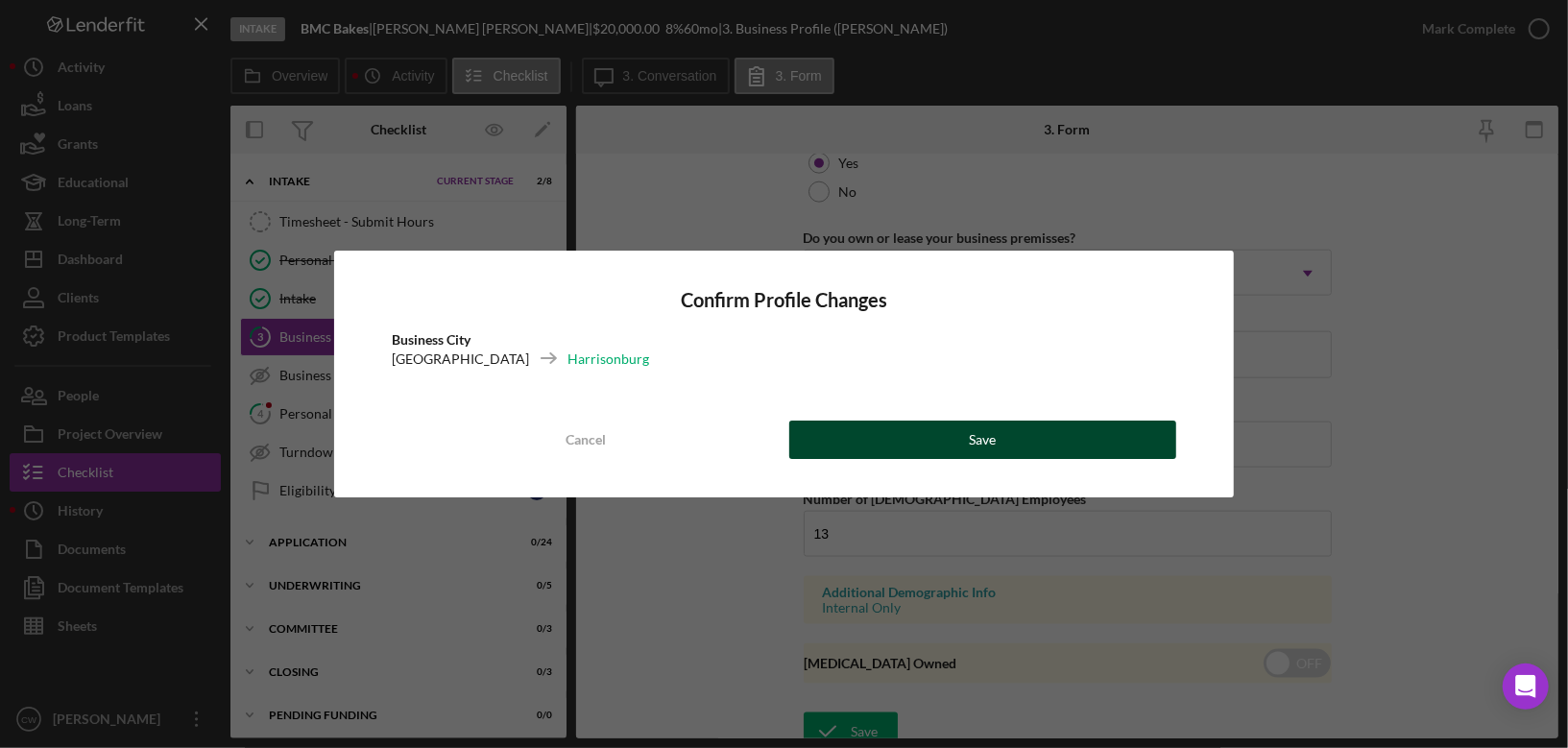
click at [982, 440] on div "Save" at bounding box center [982, 440] width 27 height 38
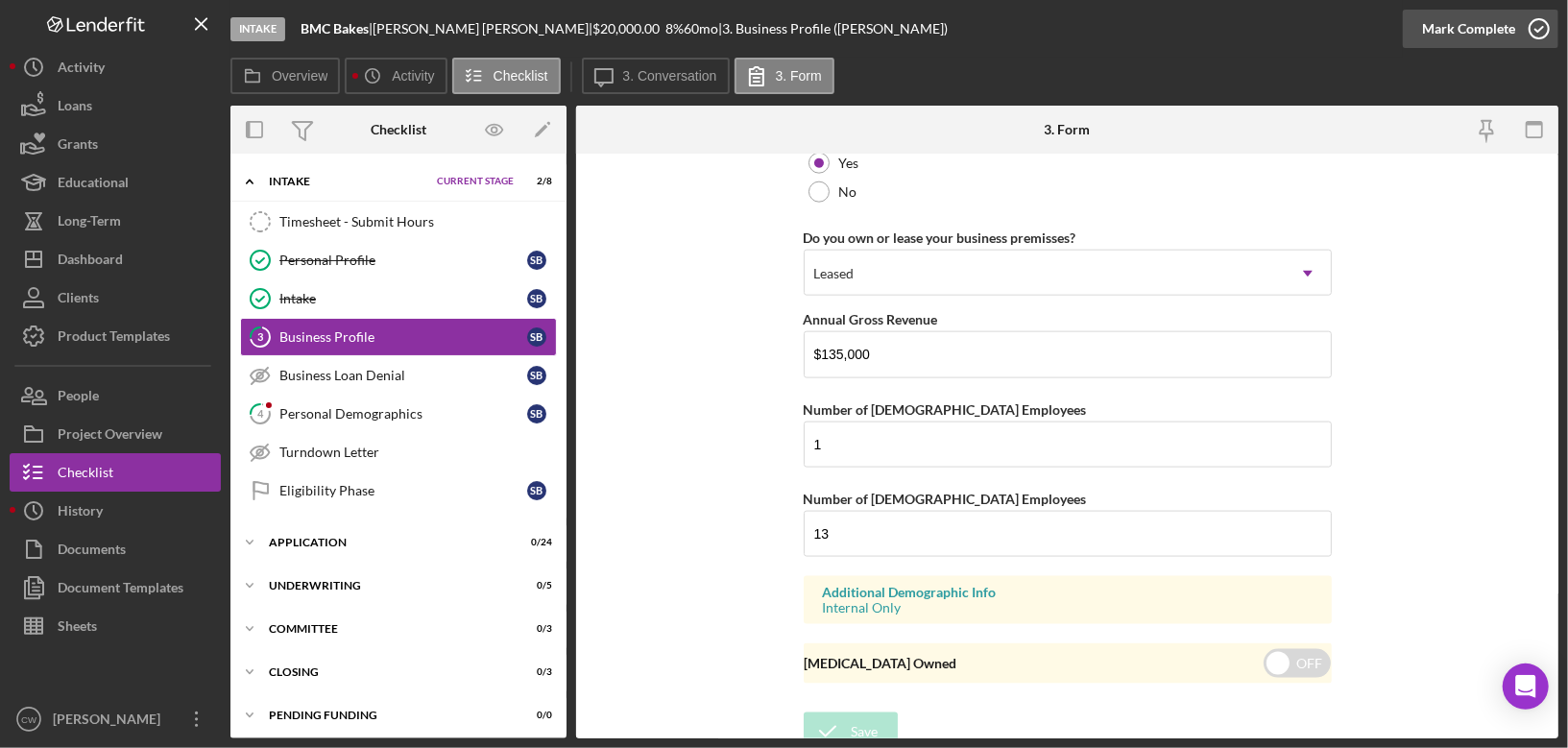
click at [1541, 27] on icon "button" at bounding box center [1539, 29] width 48 height 48
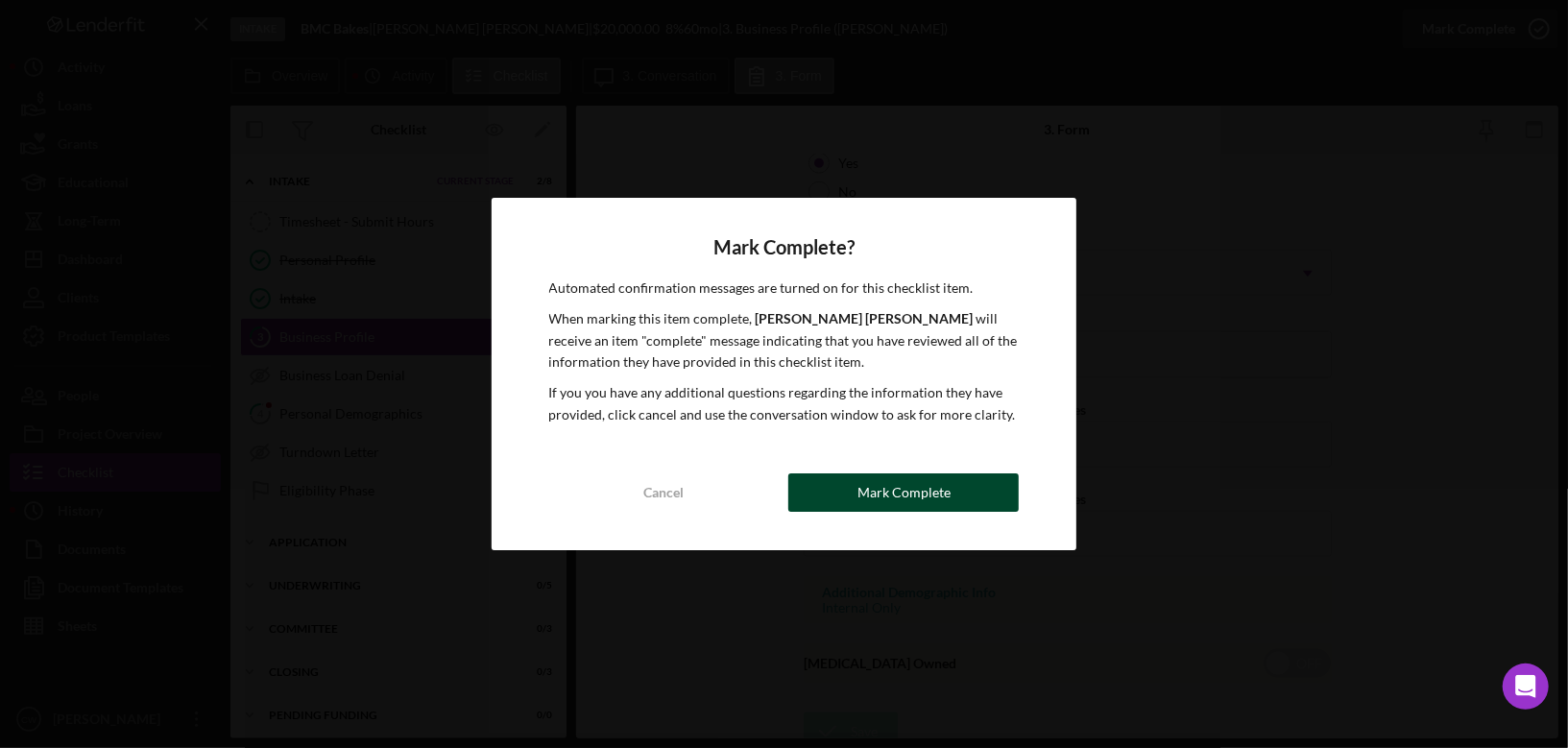
click at [868, 504] on div "Mark Complete" at bounding box center [904, 492] width 94 height 38
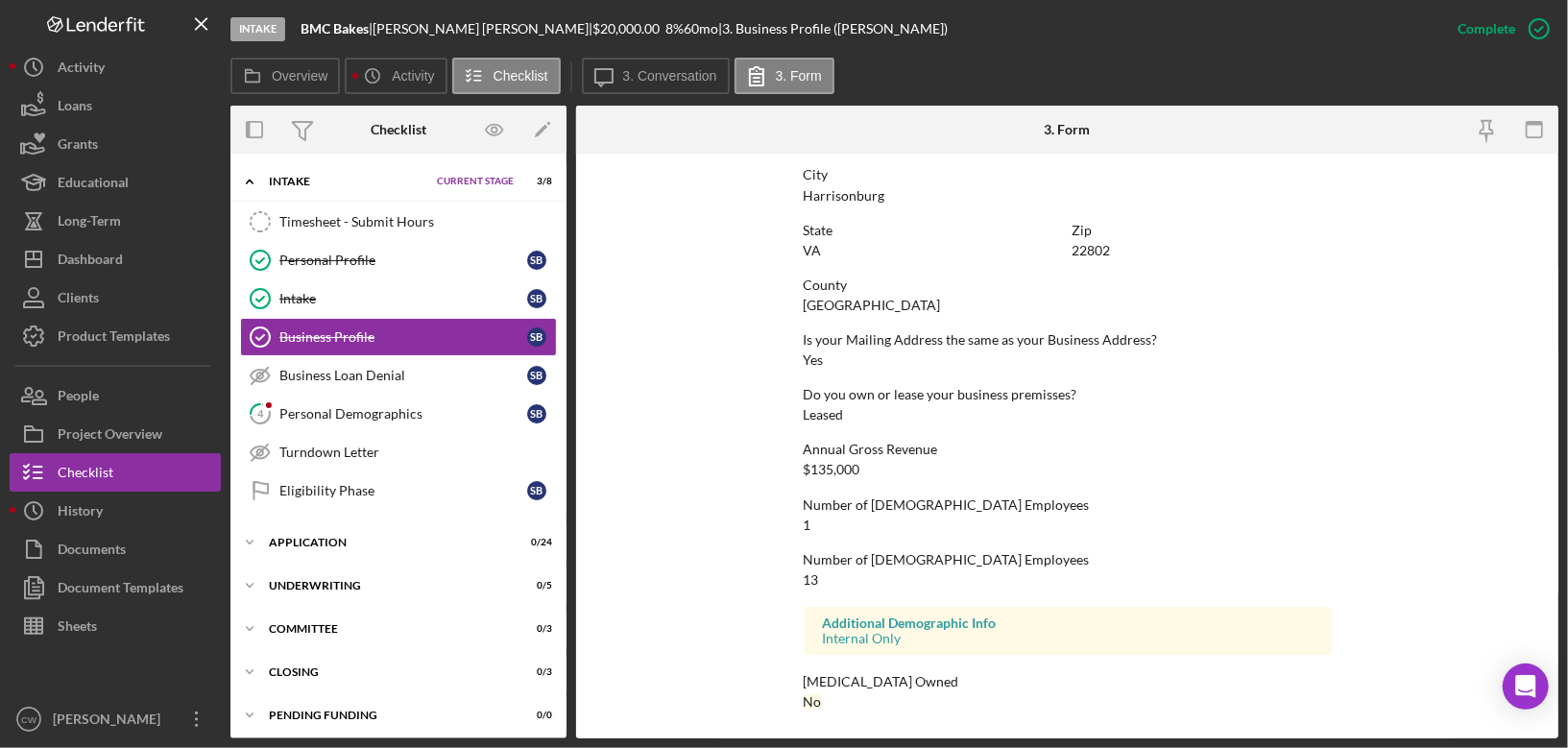
scroll to position [863, 0]
click at [384, 409] on div "Personal Demographics" at bounding box center [403, 414] width 247 height 16
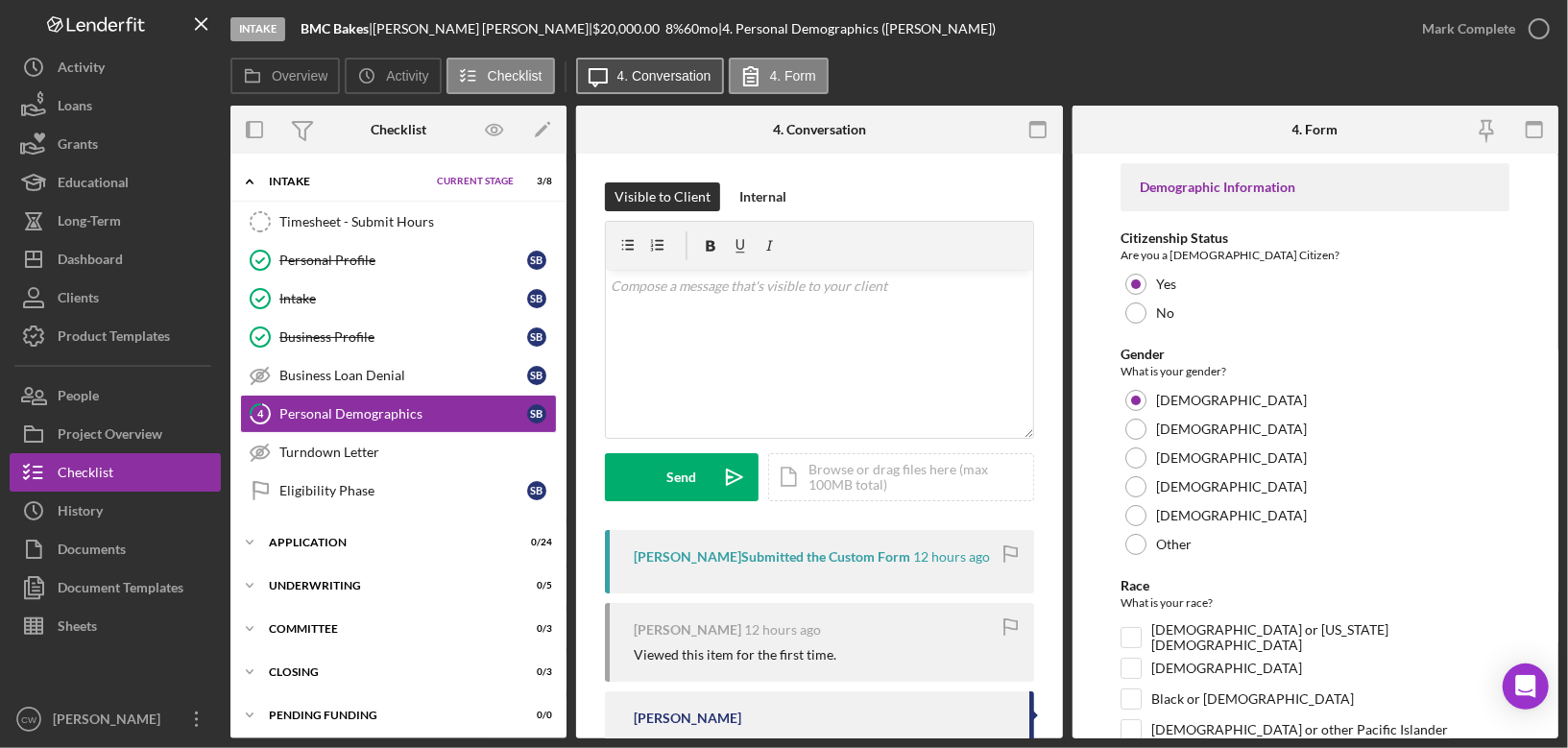
click at [648, 92] on button "Icon/Message 4. Conversation" at bounding box center [650, 75] width 148 height 36
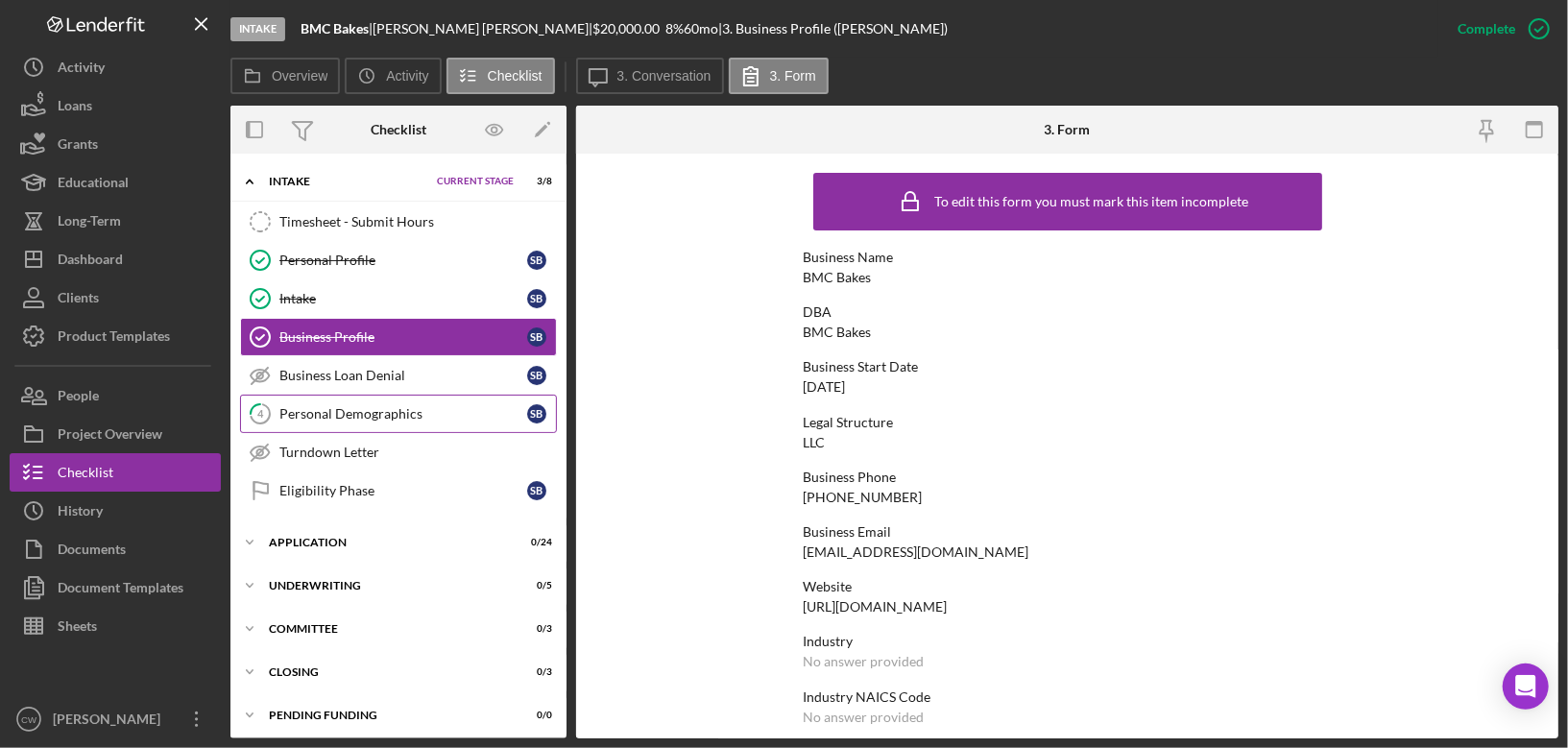
click at [433, 418] on link "4 Personal Demographics S B" at bounding box center [399, 413] width 317 height 38
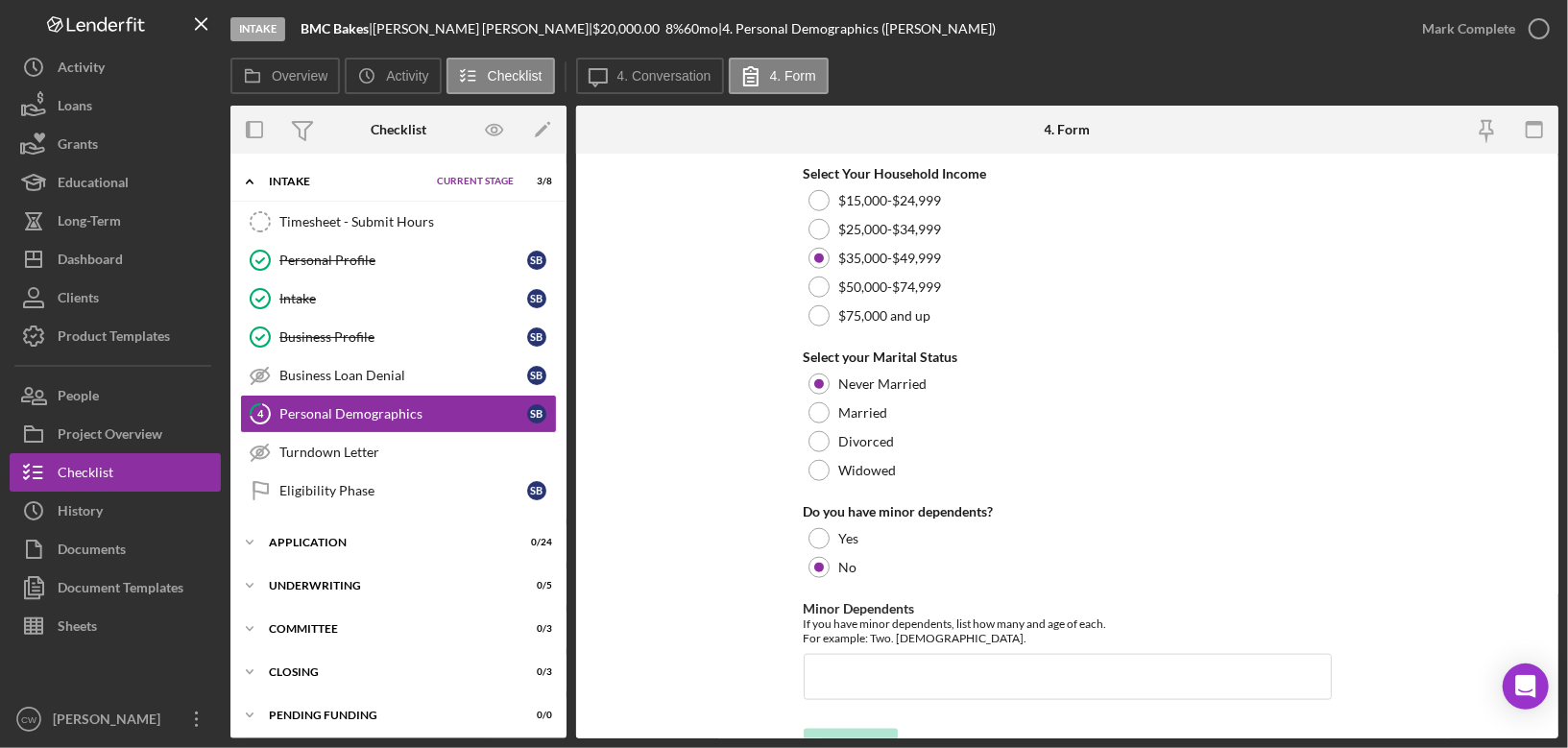
scroll to position [1308, 0]
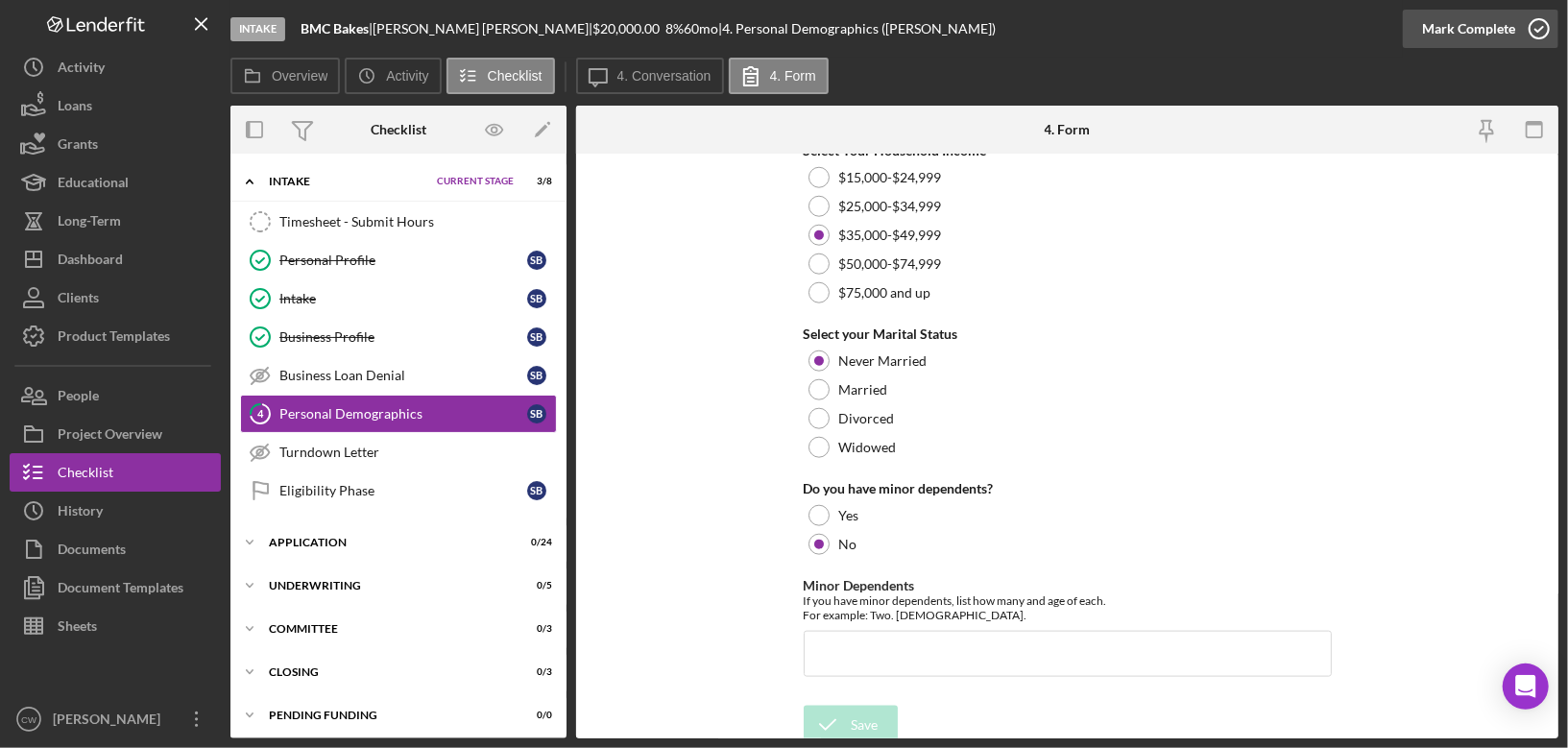
click at [1533, 29] on icon "button" at bounding box center [1539, 29] width 48 height 48
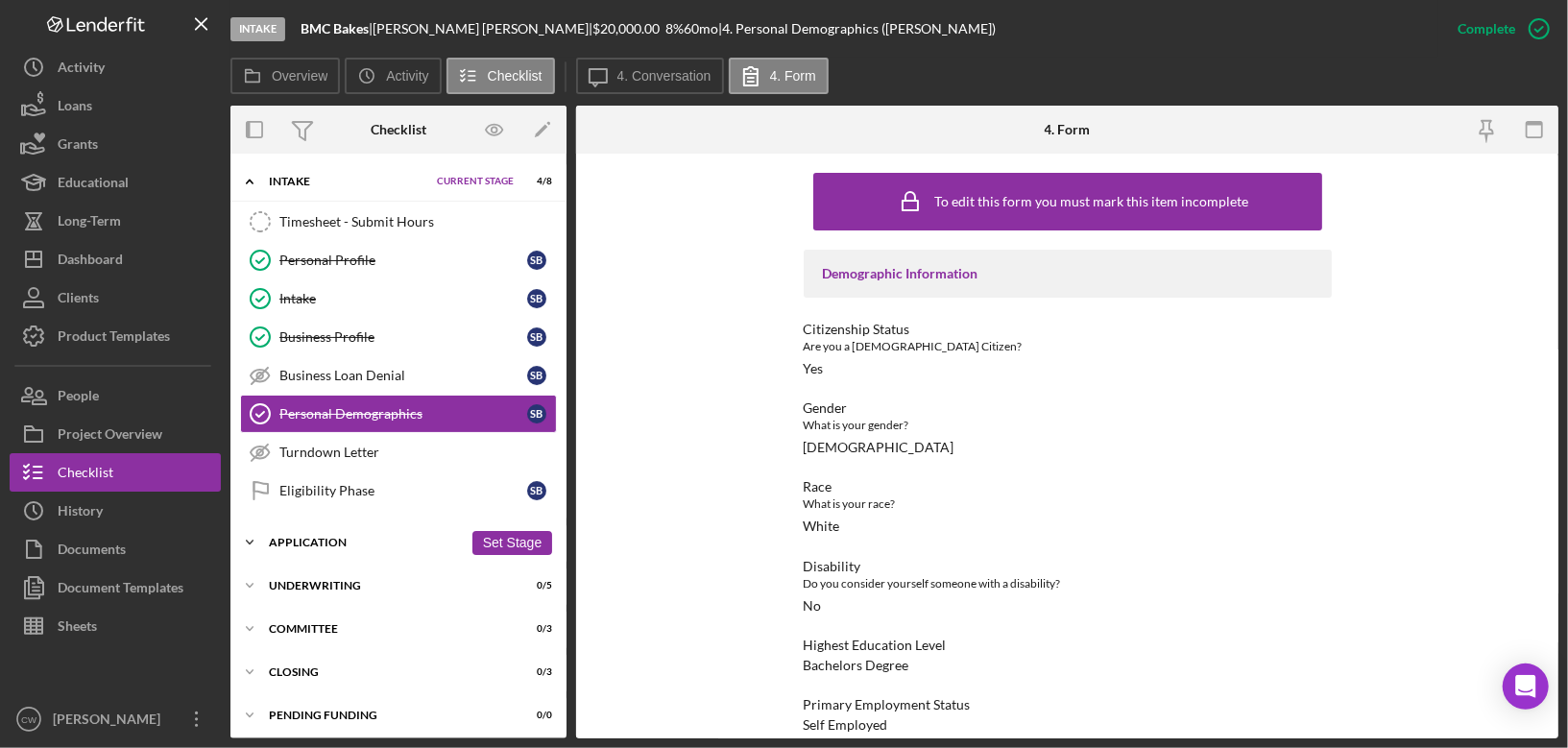
click at [342, 537] on div "Application" at bounding box center [366, 543] width 194 height 12
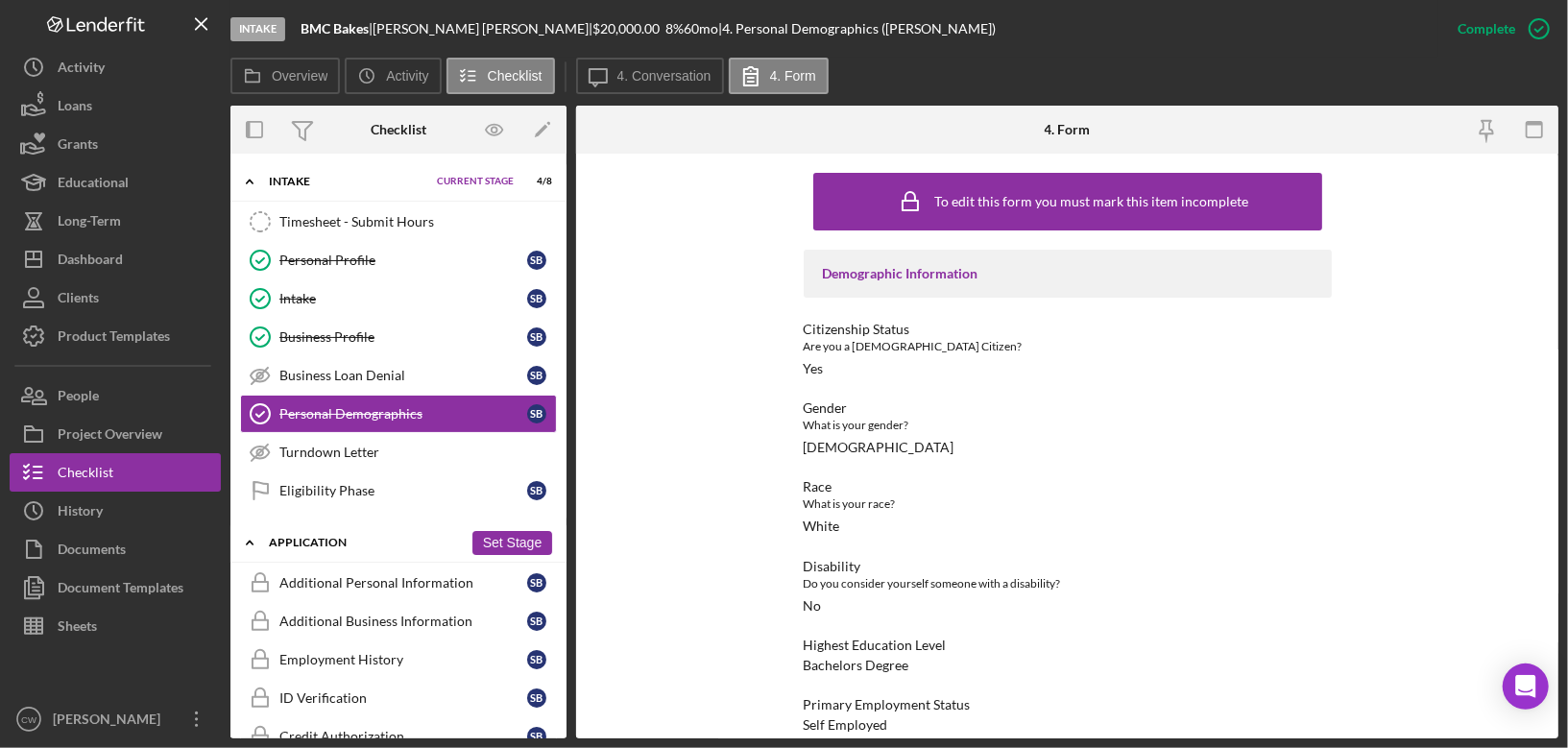
scroll to position [215, 0]
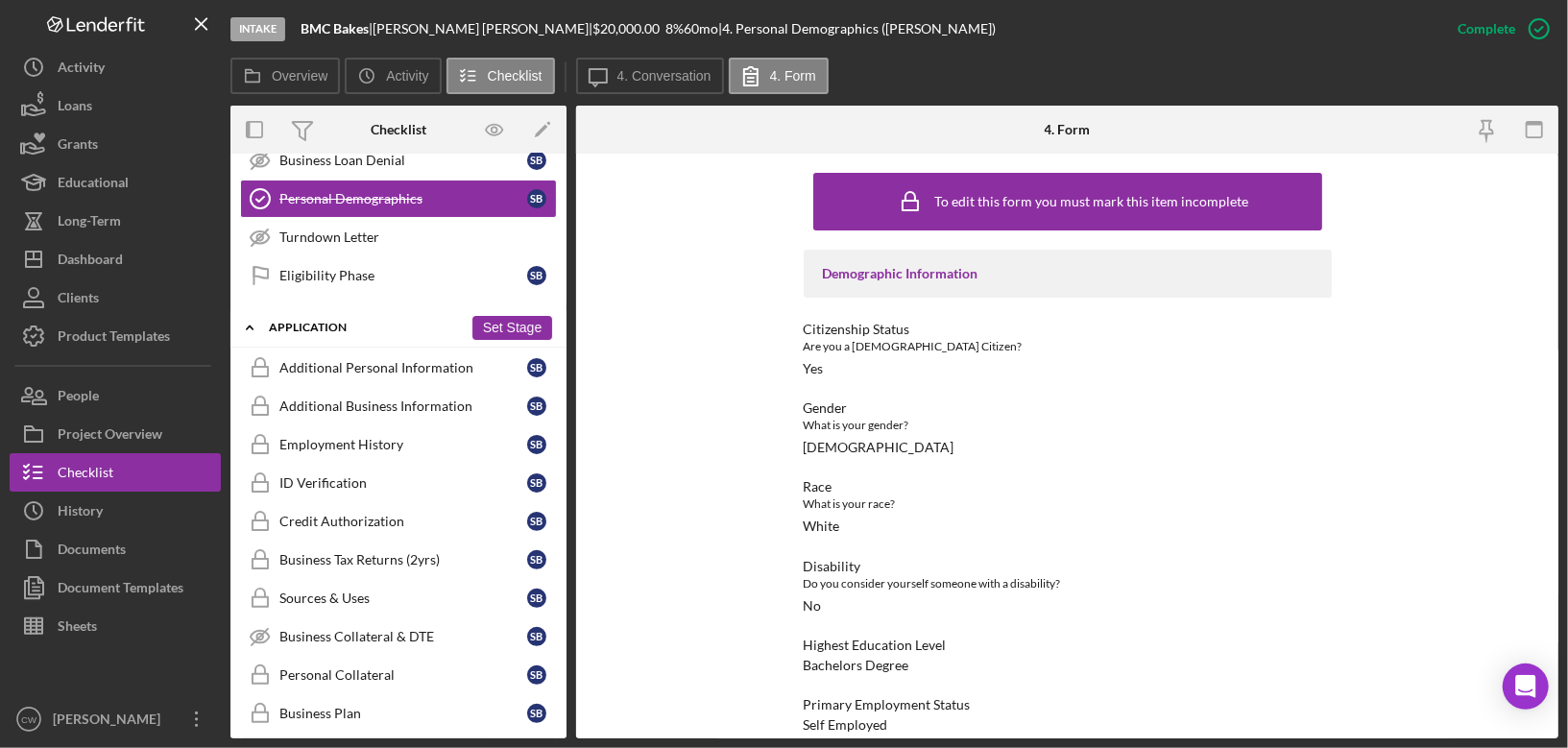
click at [526, 316] on button "Set Stage" at bounding box center [511, 328] width 80 height 24
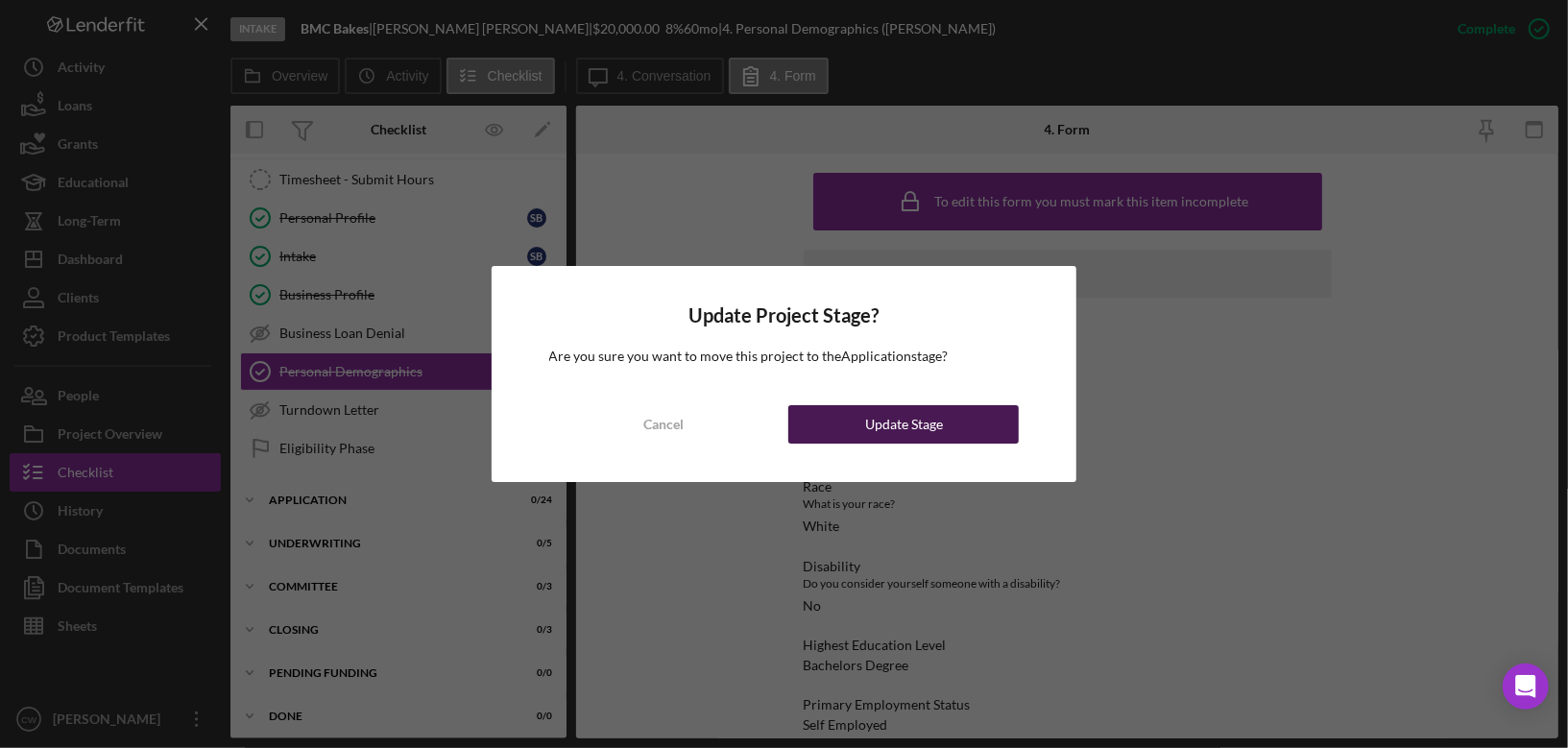
click at [817, 420] on button "Update Stage" at bounding box center [904, 424] width 231 height 38
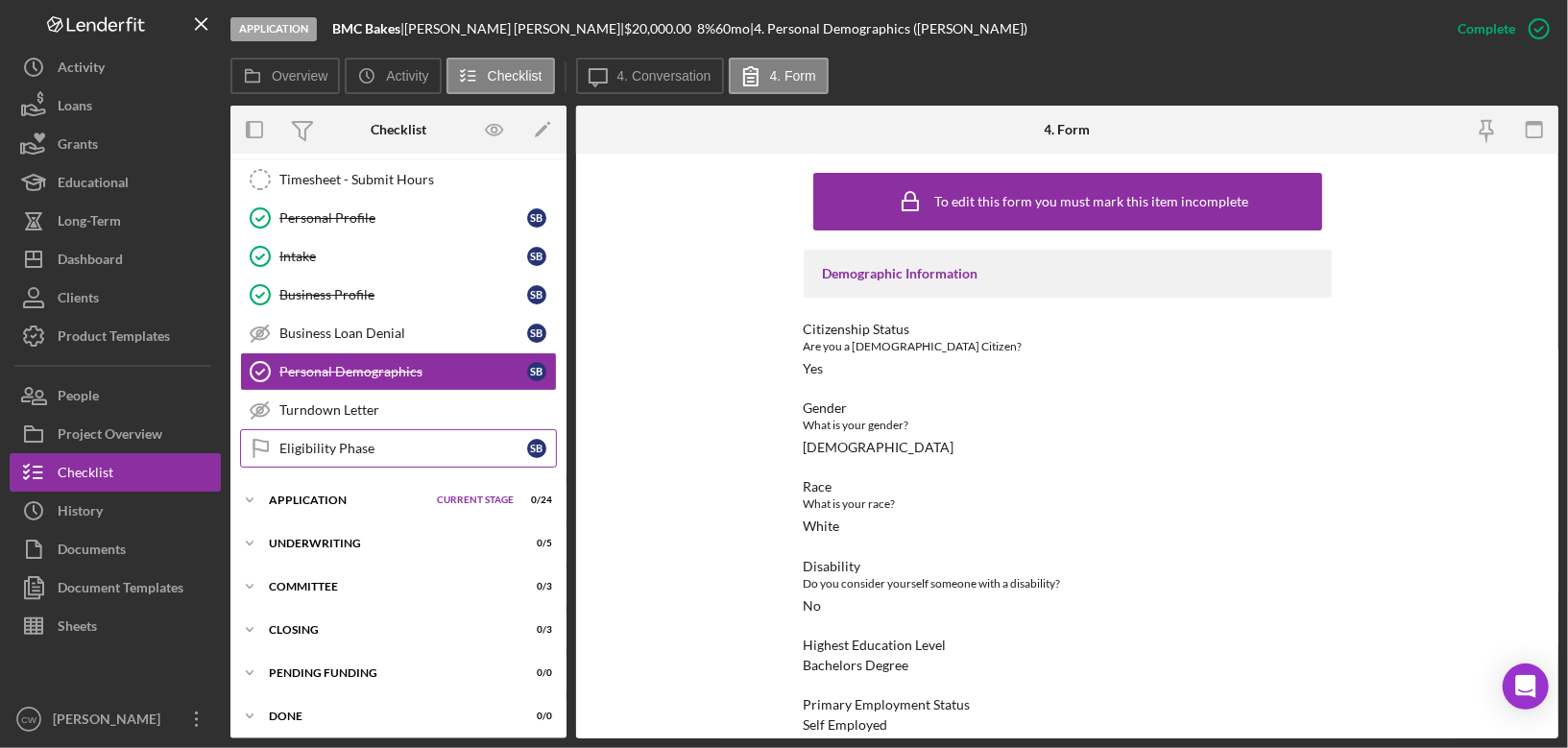
click at [437, 441] on div "Eligibility Phase" at bounding box center [403, 448] width 247 height 16
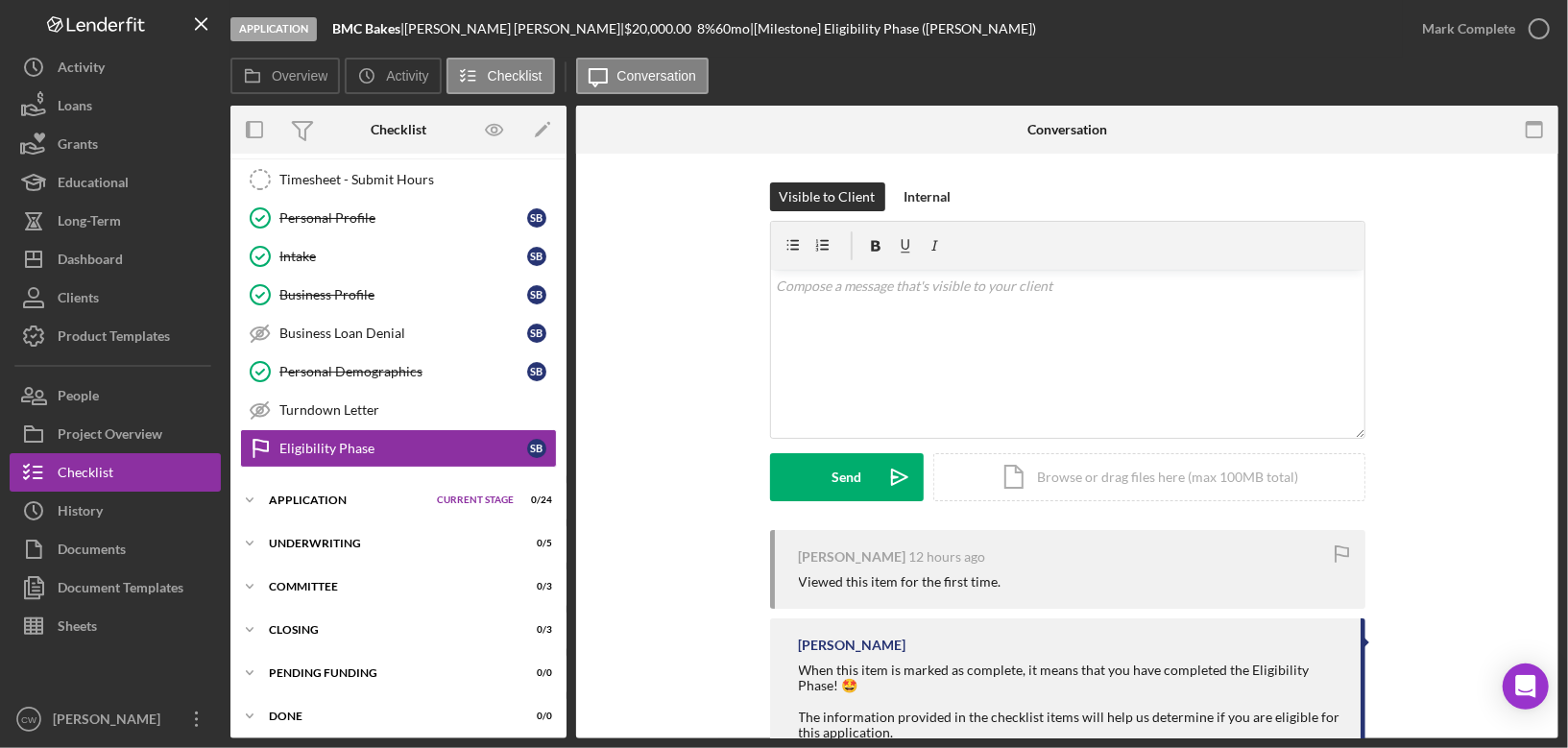
scroll to position [63, 0]
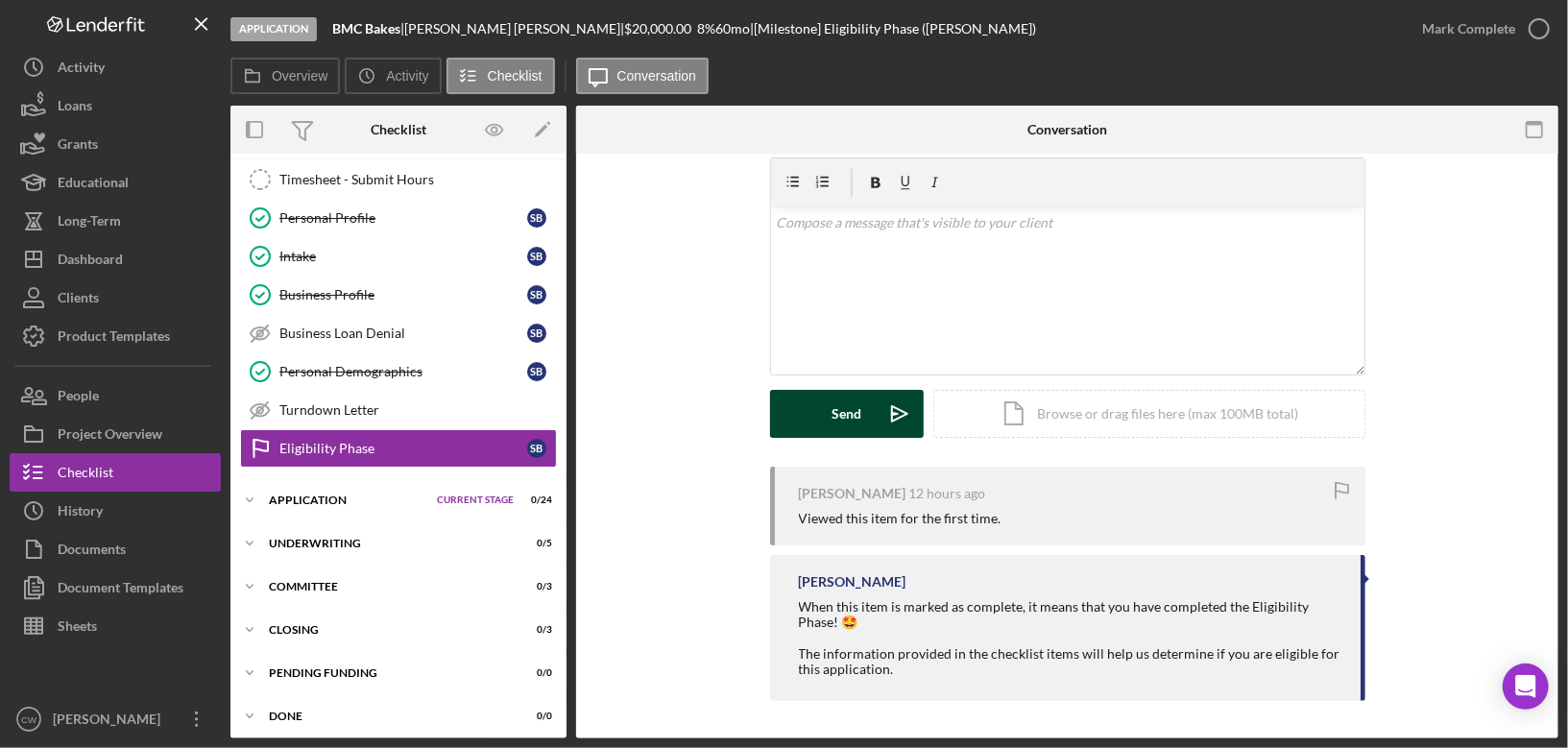
click at [820, 411] on button "Send Icon/icon-invite-send" at bounding box center [847, 414] width 154 height 48
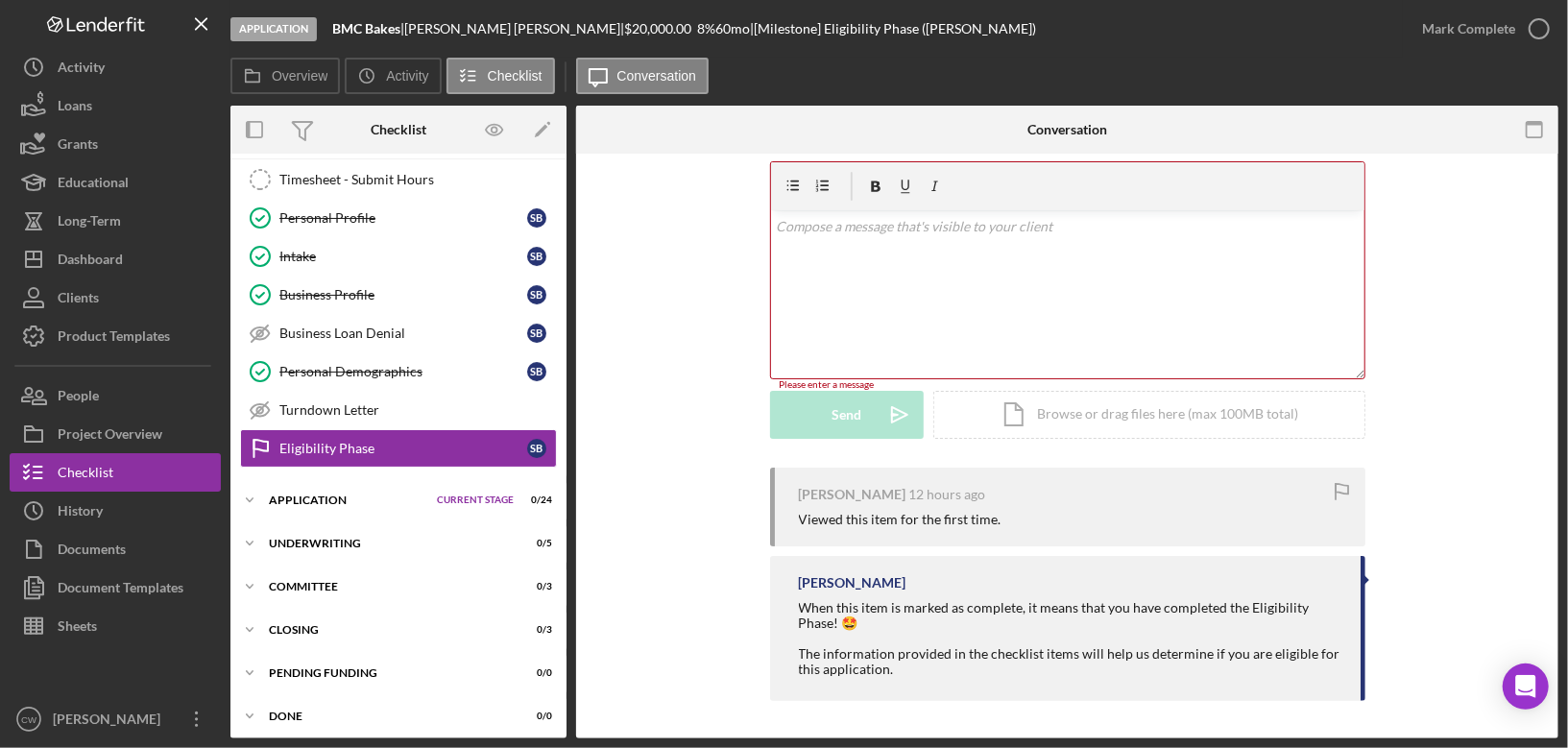
scroll to position [0, 0]
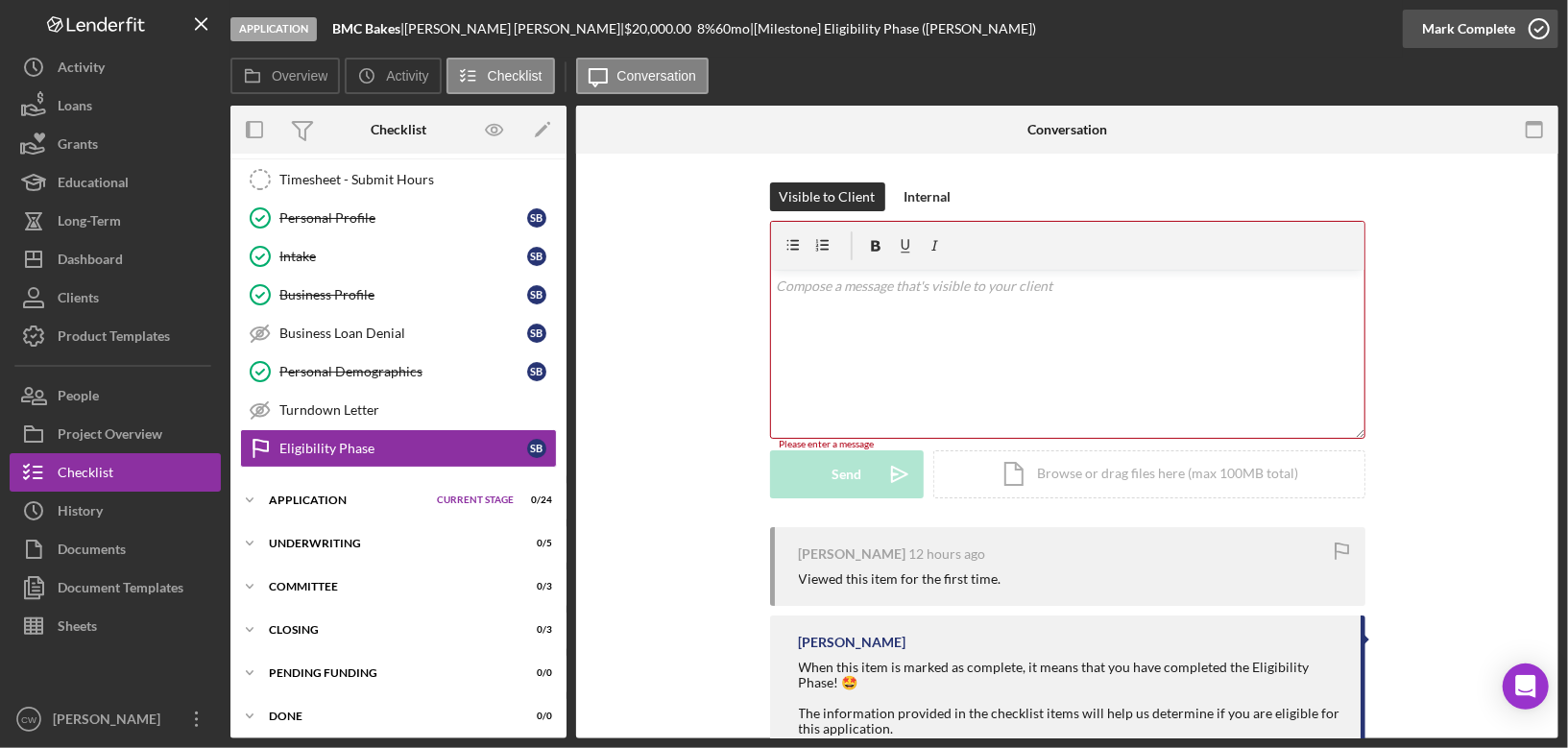
click at [1541, 33] on icon "button" at bounding box center [1539, 29] width 48 height 48
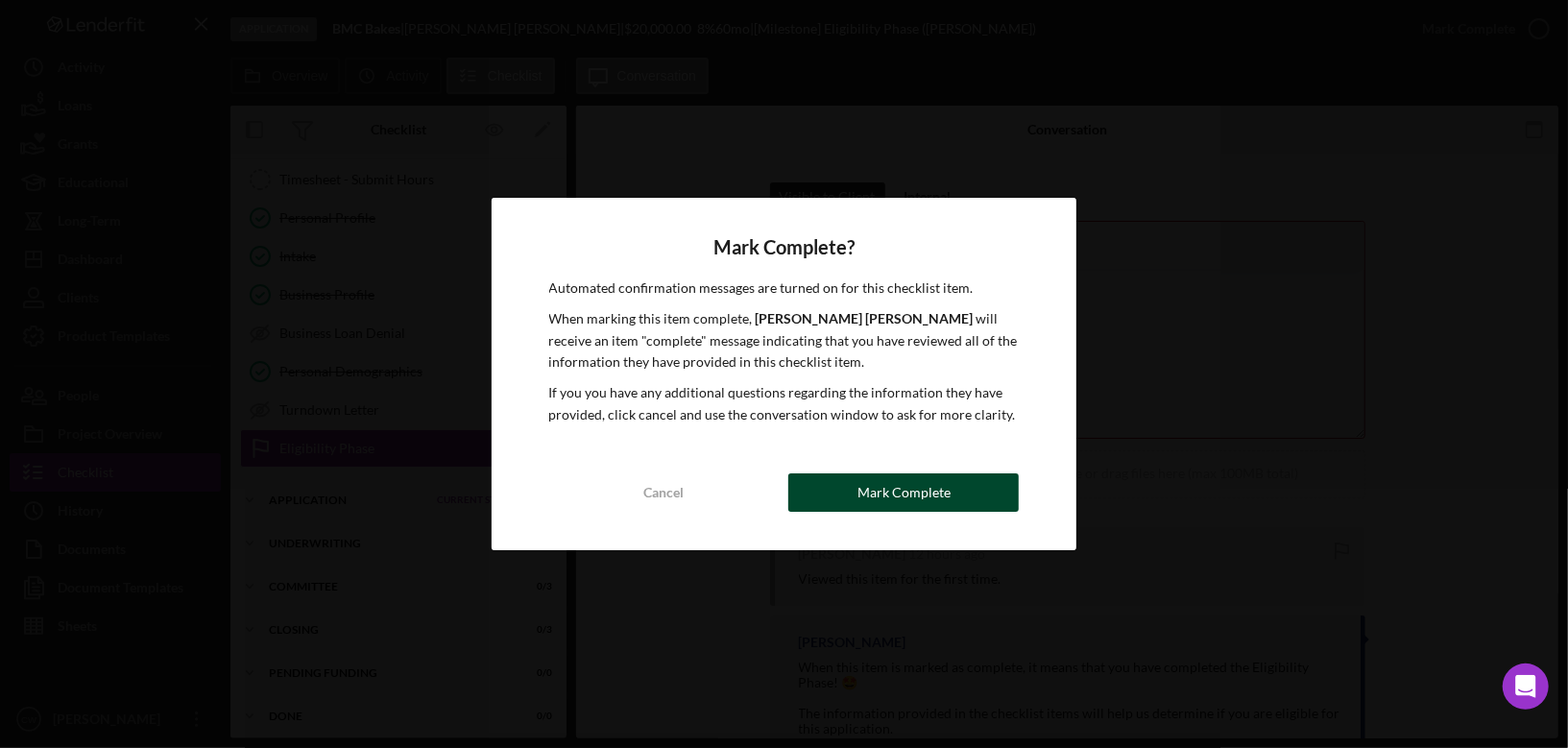
click at [961, 483] on button "Mark Complete" at bounding box center [904, 492] width 231 height 38
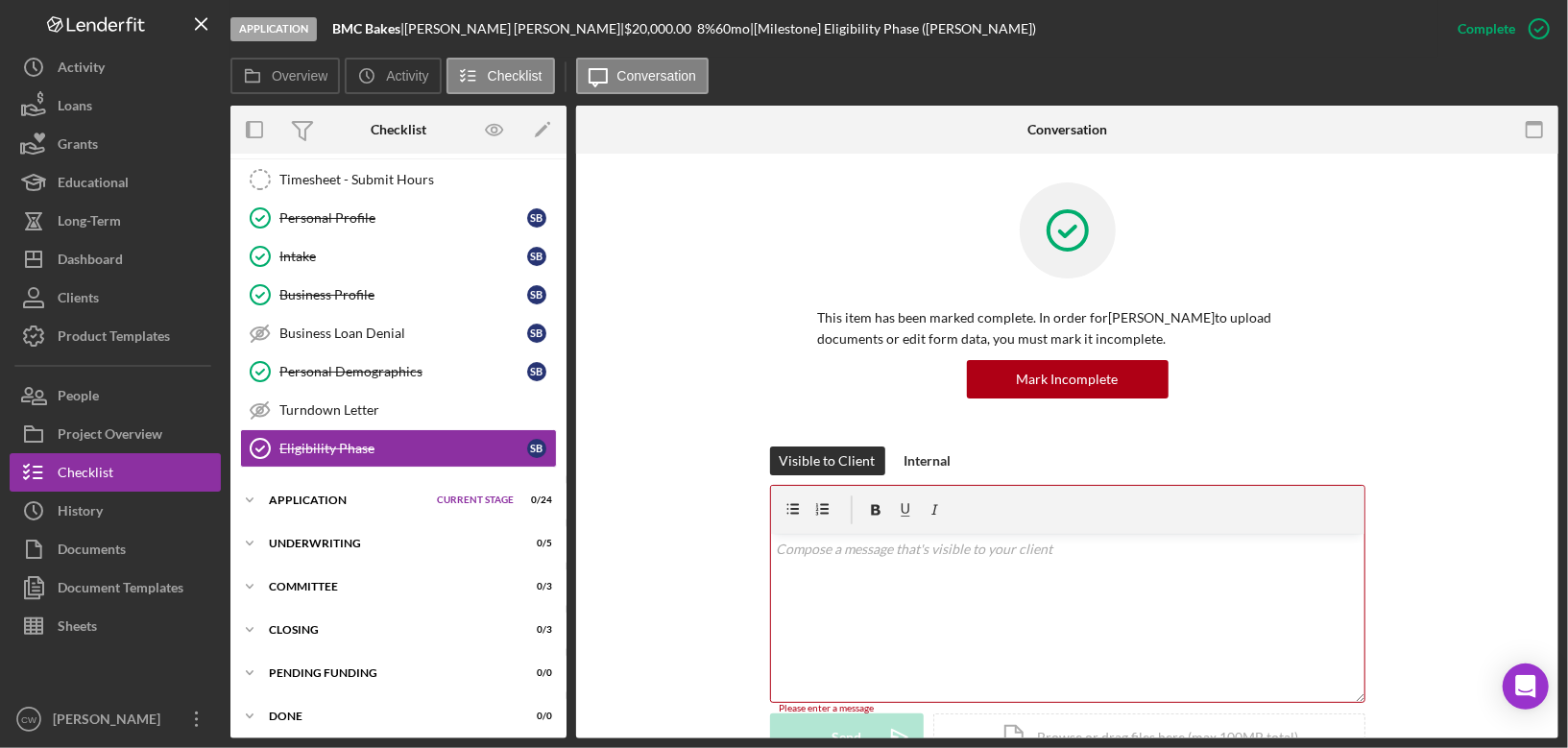
scroll to position [391, 0]
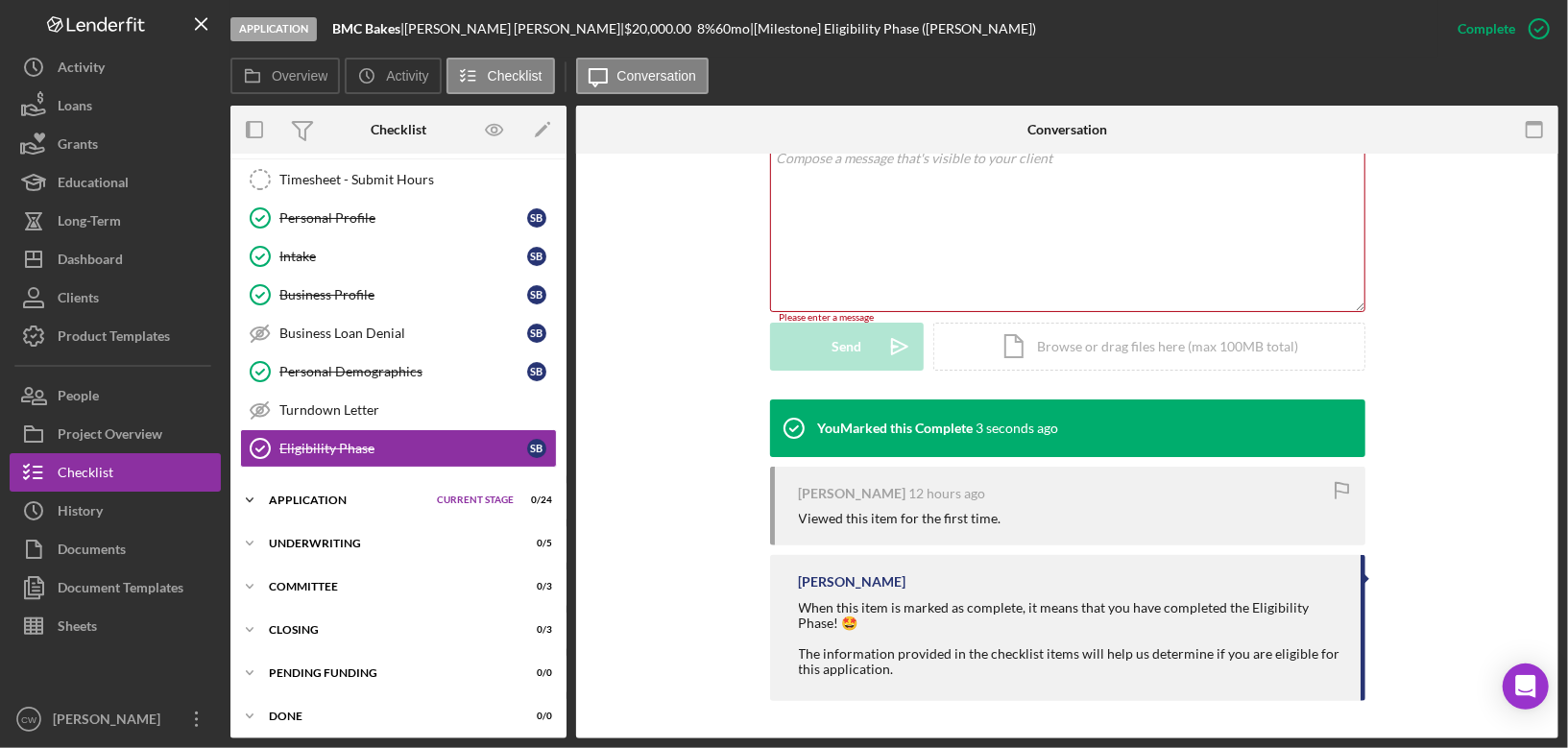
click at [261, 500] on icon "Icon/Expander" at bounding box center [249, 500] width 38 height 38
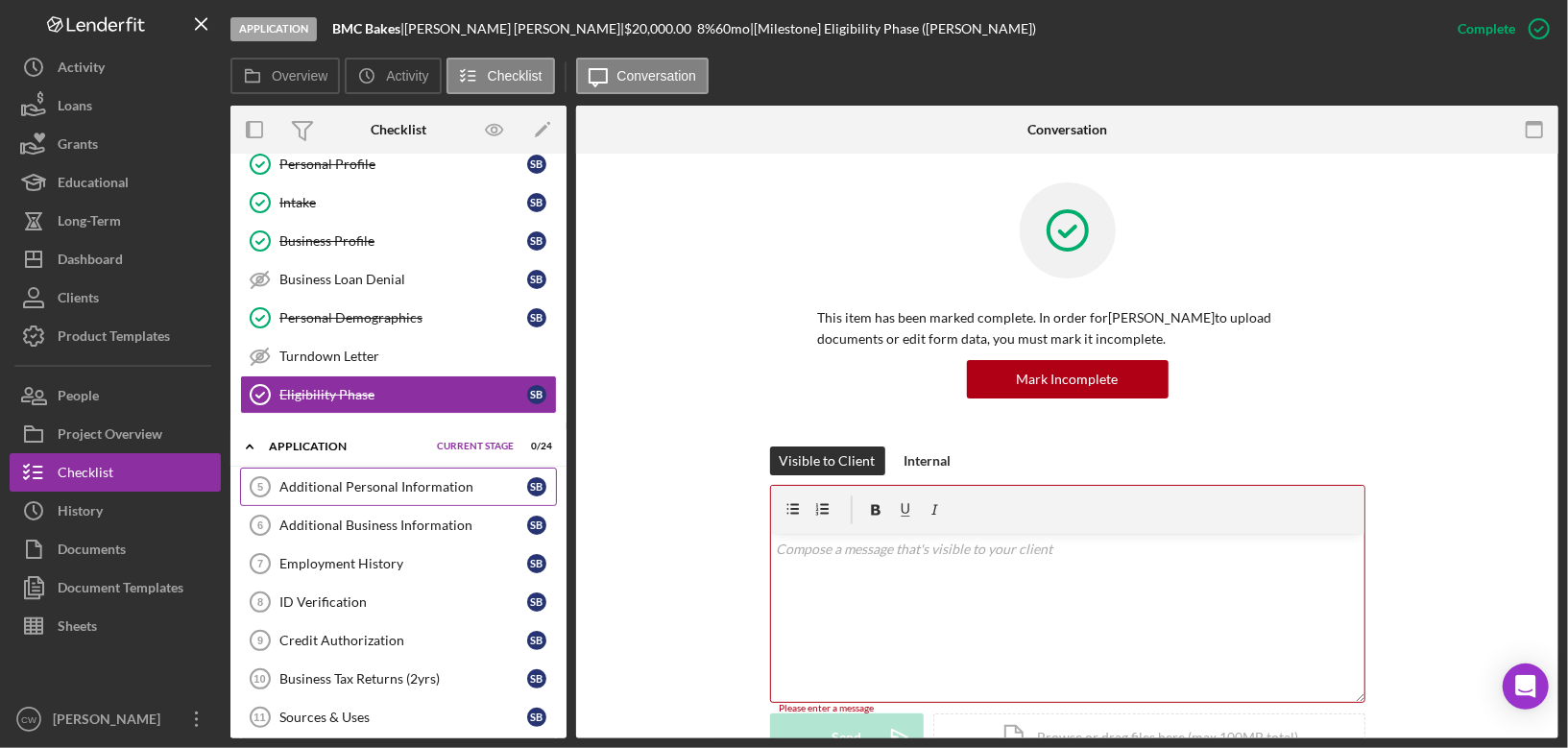
scroll to position [0, 0]
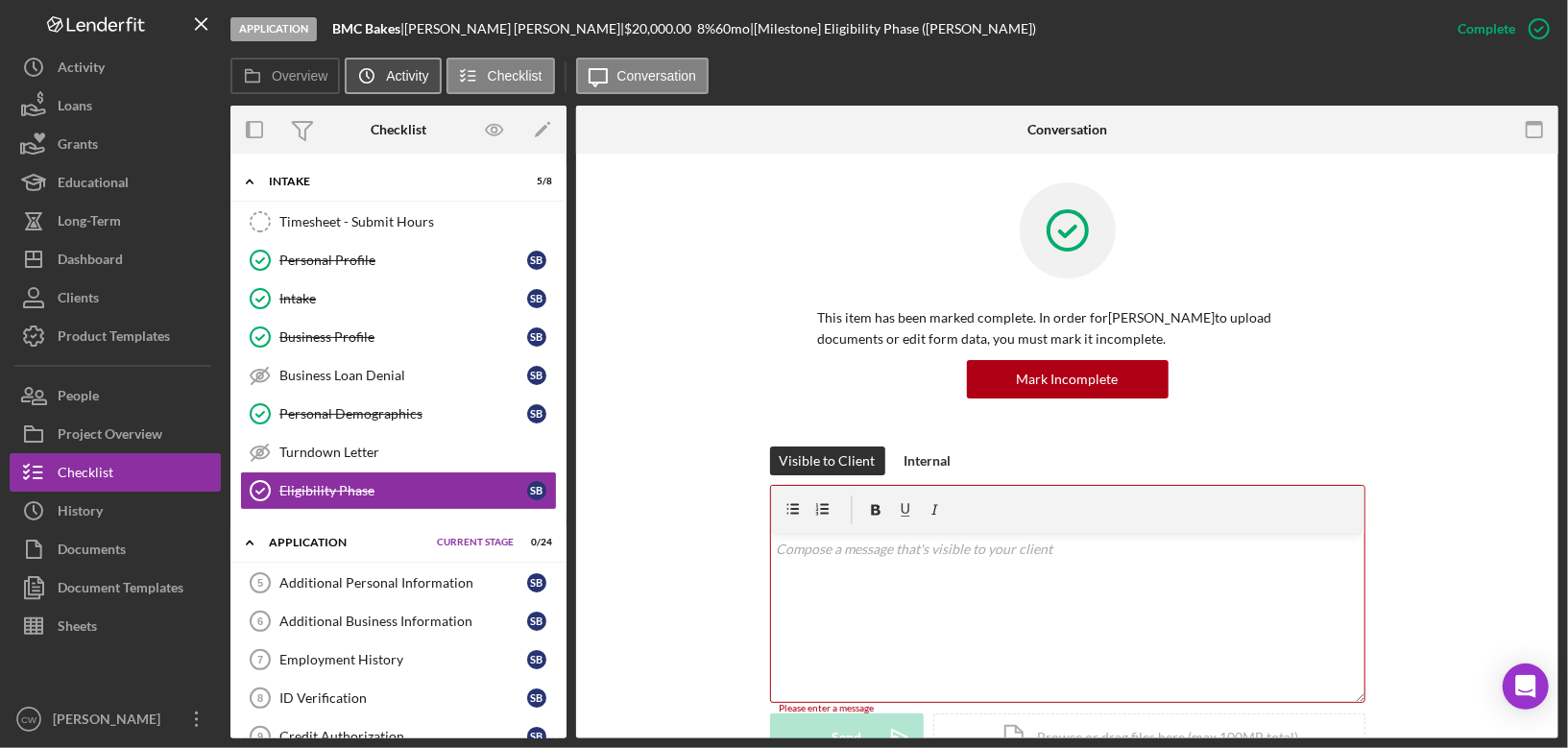
click at [392, 67] on button "Icon/History Activity" at bounding box center [392, 75] width 96 height 36
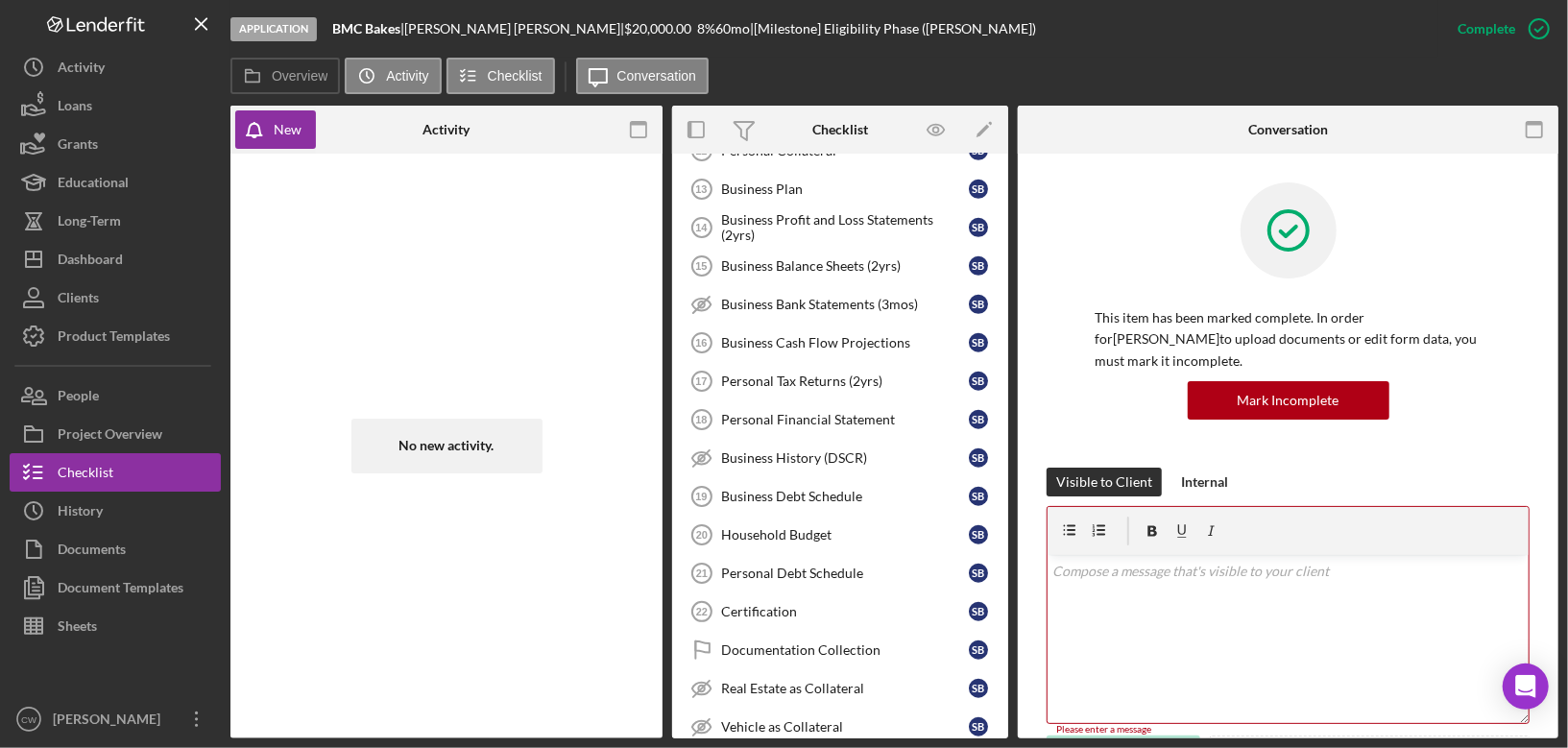
scroll to position [954, 0]
